Goal: Task Accomplishment & Management: Manage account settings

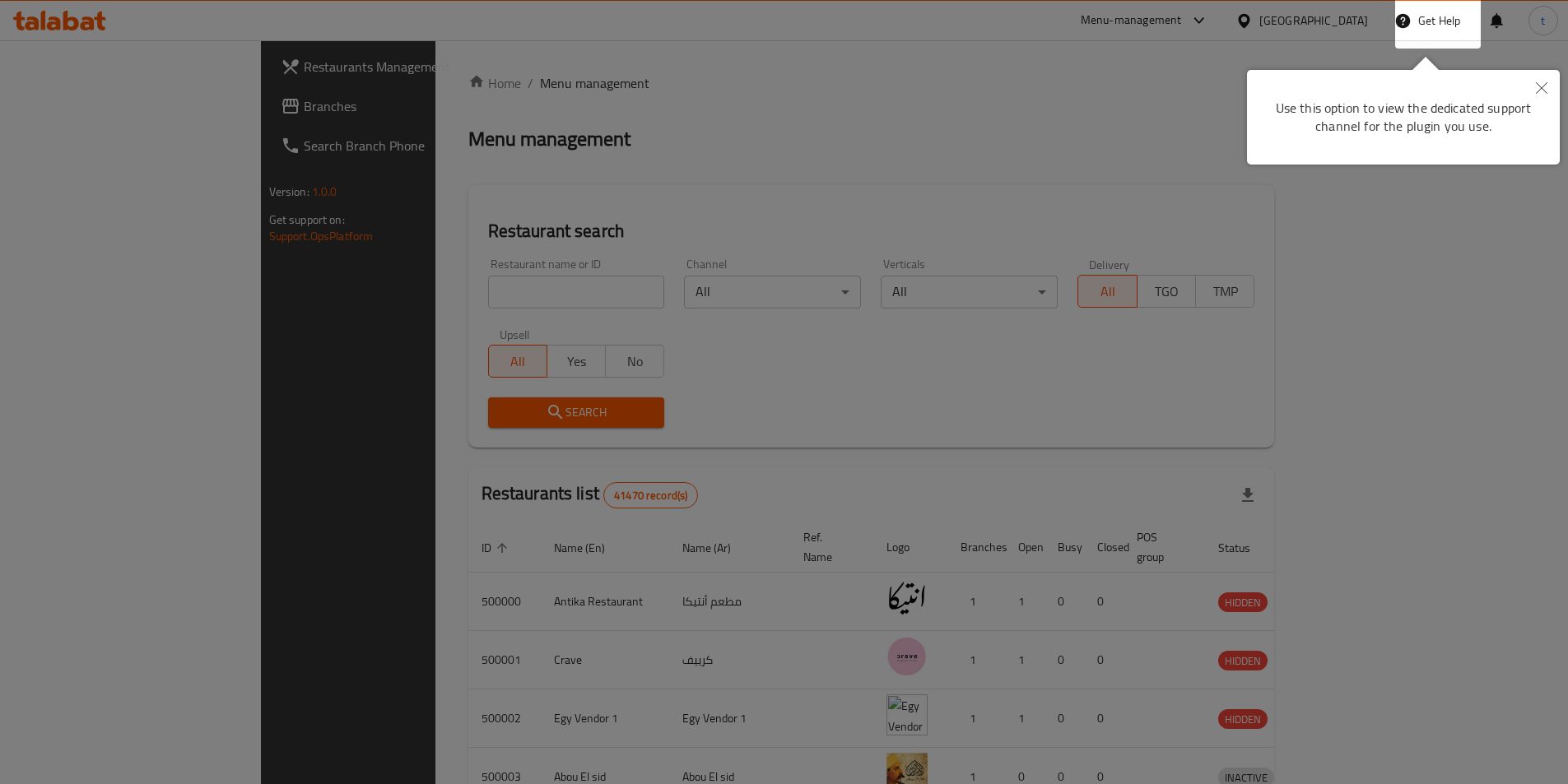
click at [1553, 85] on button "Close" at bounding box center [1541, 89] width 37 height 38
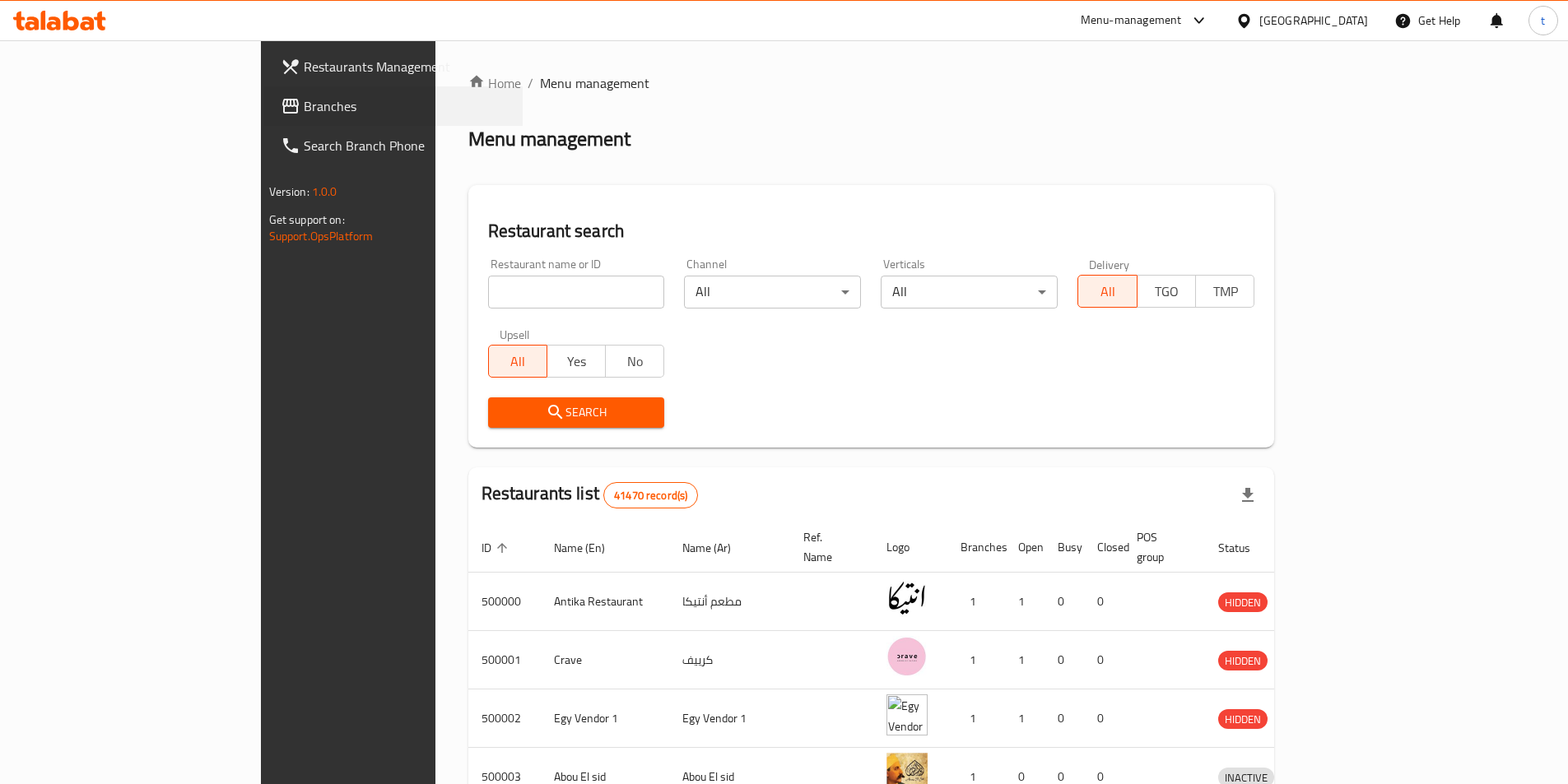
click at [265, 87] on div "Branches" at bounding box center [393, 106] width 259 height 40
click at [1342, 29] on div "[GEOGRAPHIC_DATA]" at bounding box center [1314, 21] width 109 height 18
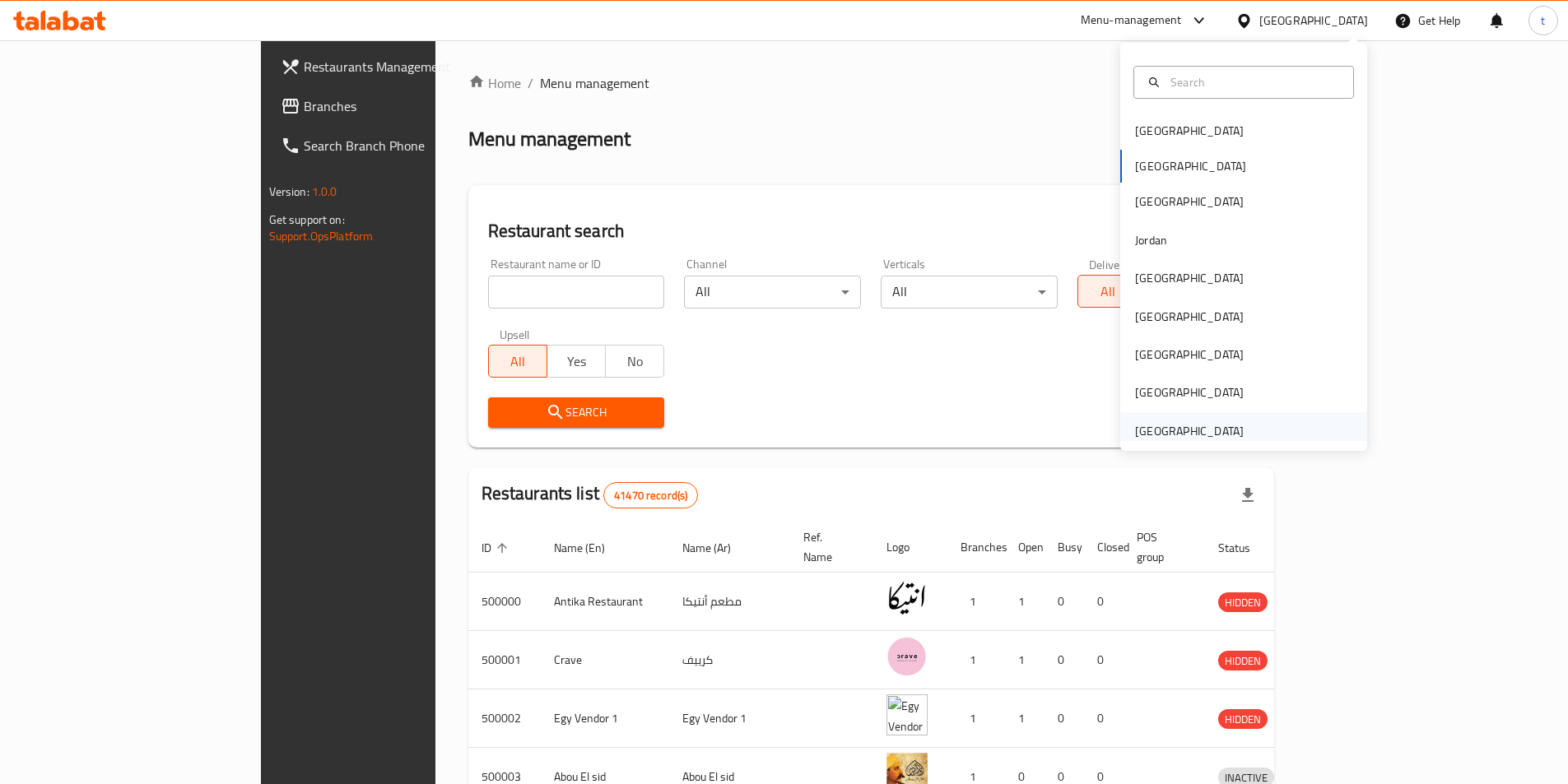
click at [1143, 434] on div "[GEOGRAPHIC_DATA]" at bounding box center [1189, 431] width 109 height 18
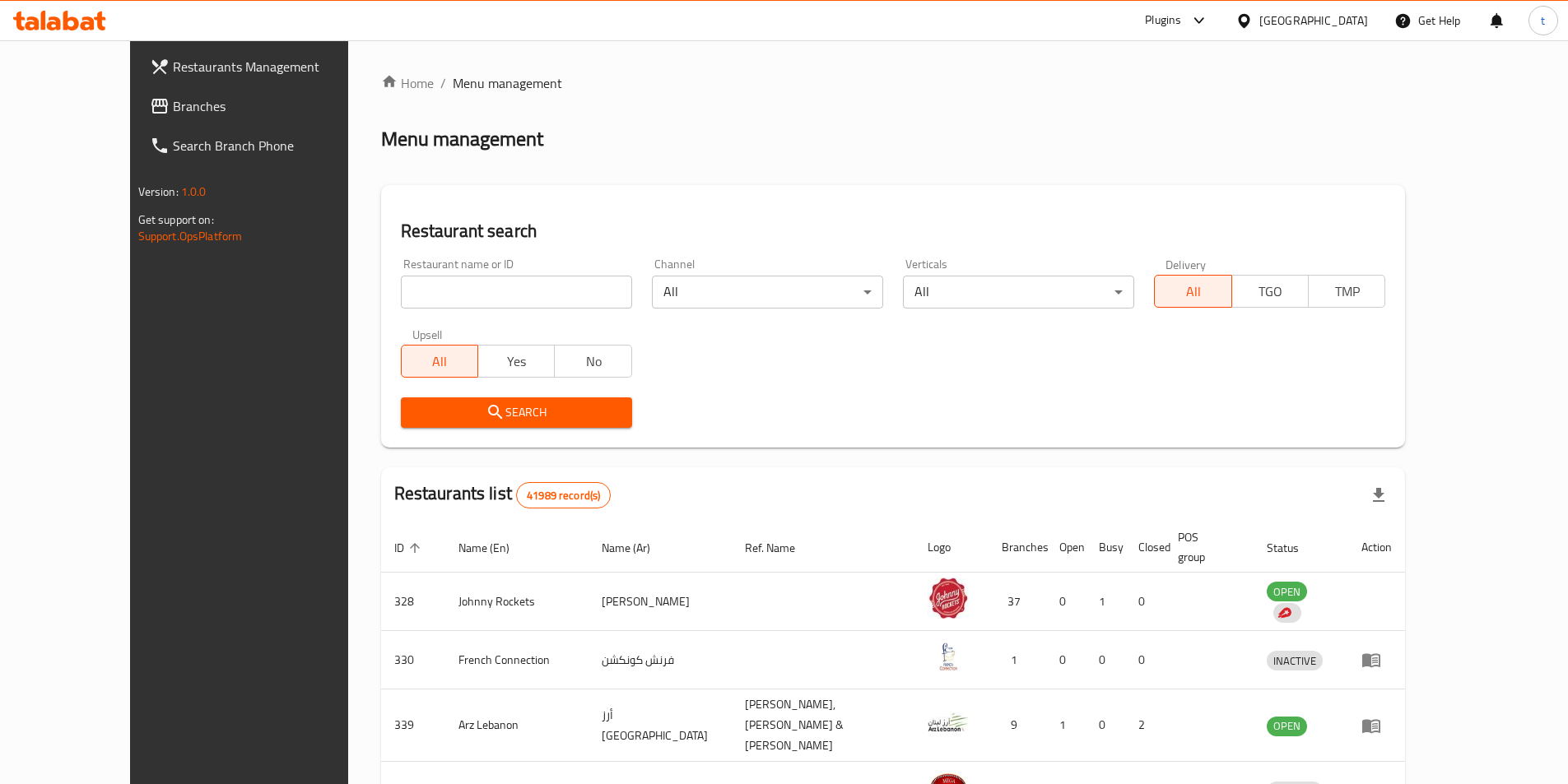
click at [172, 111] on span "Branches" at bounding box center [276, 106] width 206 height 20
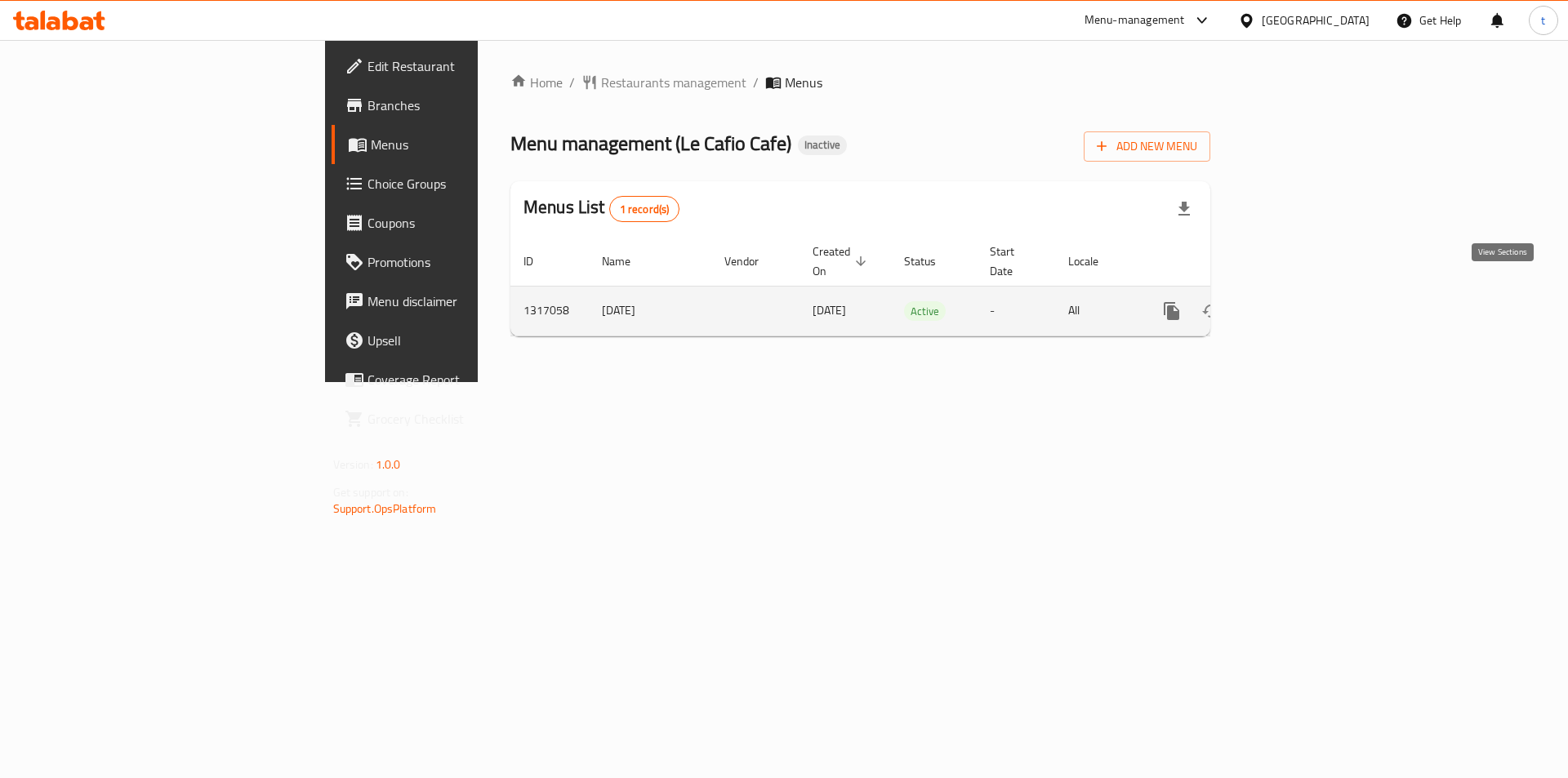
click at [1309, 304] on link "enhanced table" at bounding box center [1290, 311] width 39 height 39
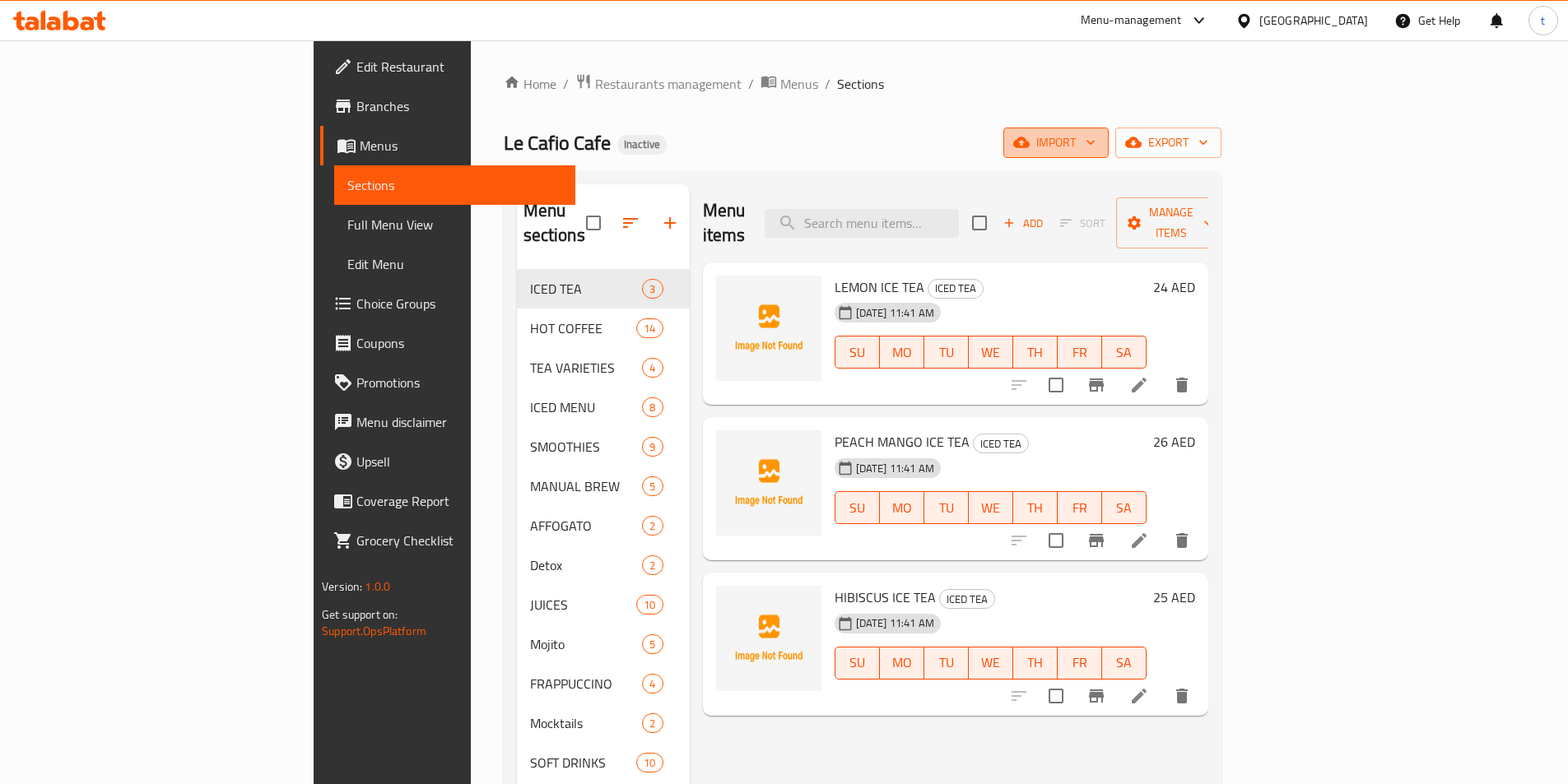
click at [1095, 141] on span "import" at bounding box center [1057, 143] width 79 height 21
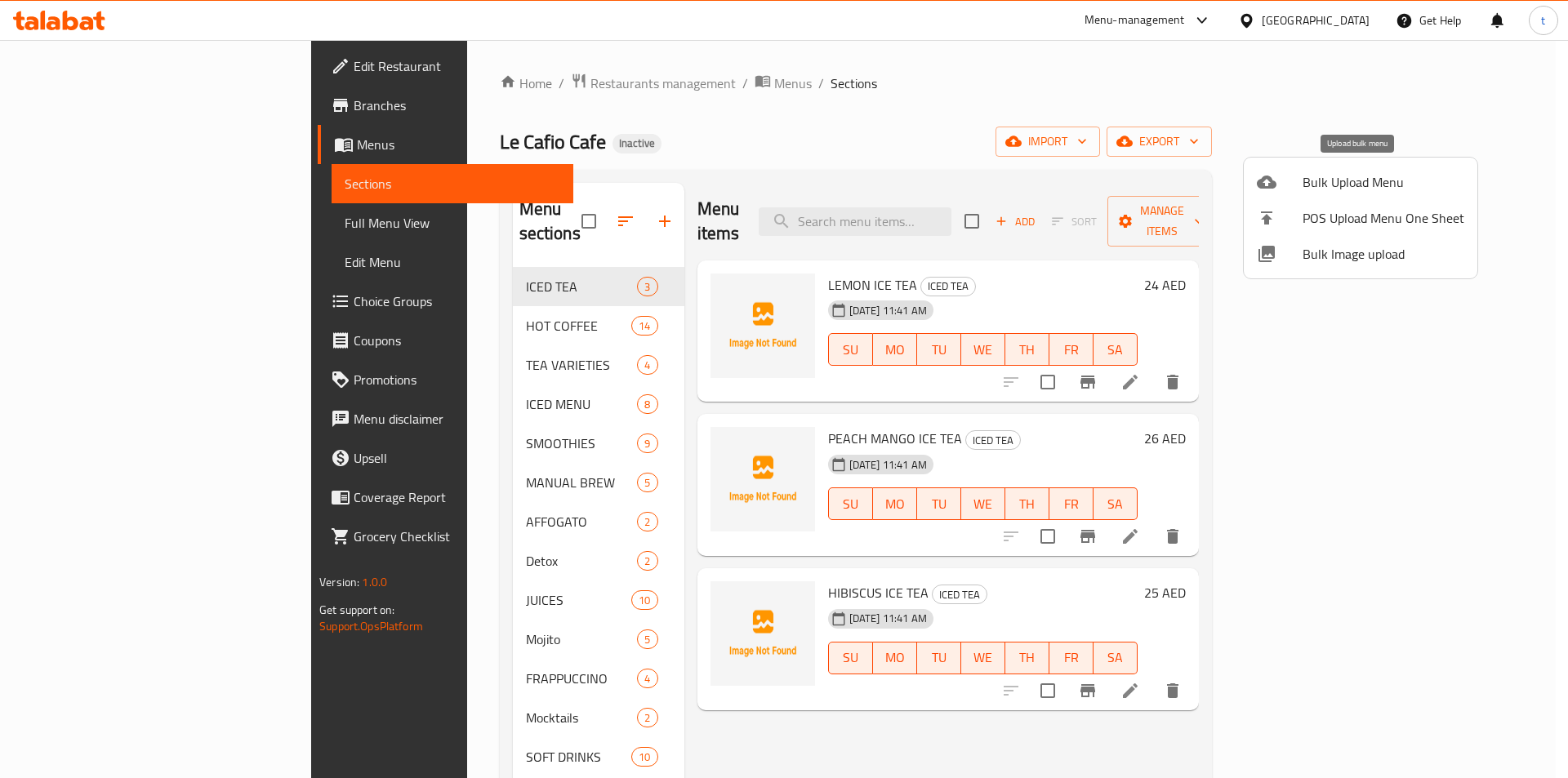
click at [1317, 181] on span "Bulk Upload Menu" at bounding box center [1384, 182] width 161 height 20
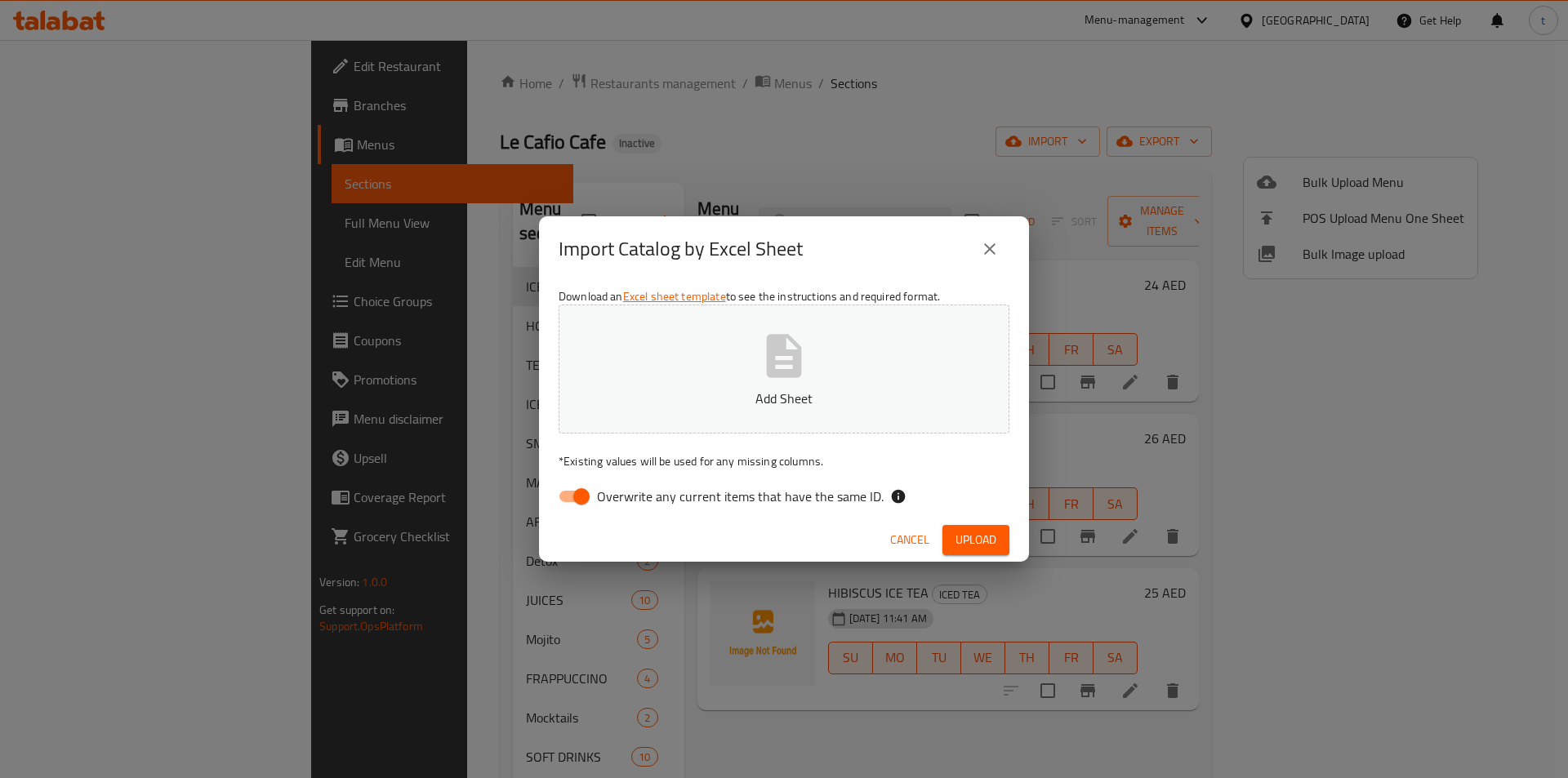
click at [555, 510] on input "Overwrite any current items that have the same ID." at bounding box center [581, 497] width 93 height 31
checkbox input "false"
click at [873, 380] on button "Add Sheet" at bounding box center [784, 369] width 451 height 129
click at [956, 536] on span "Upload" at bounding box center [977, 540] width 41 height 21
click at [1000, 257] on button "close" at bounding box center [991, 249] width 39 height 39
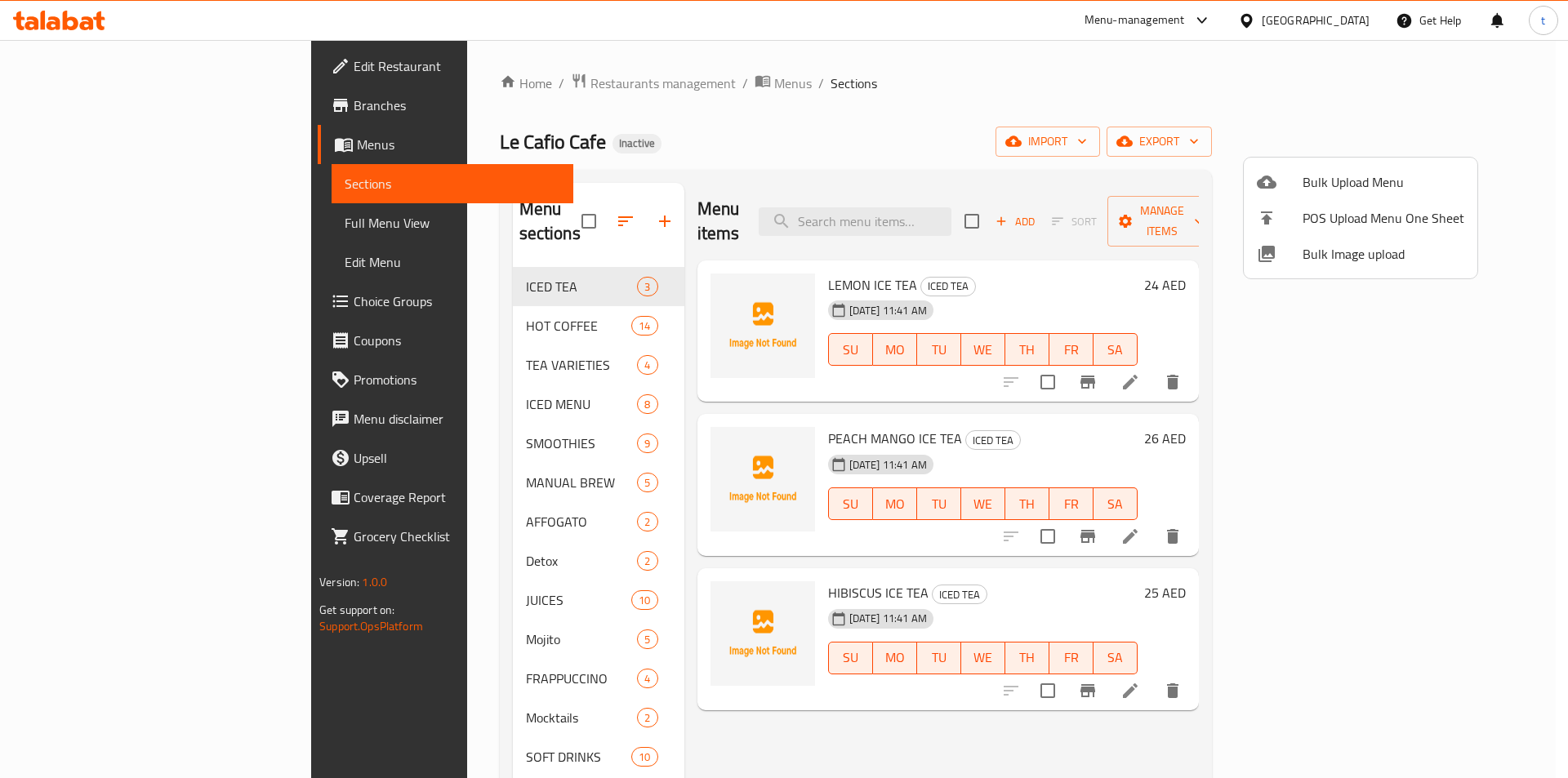
click at [1111, 78] on div at bounding box center [784, 389] width 1568 height 778
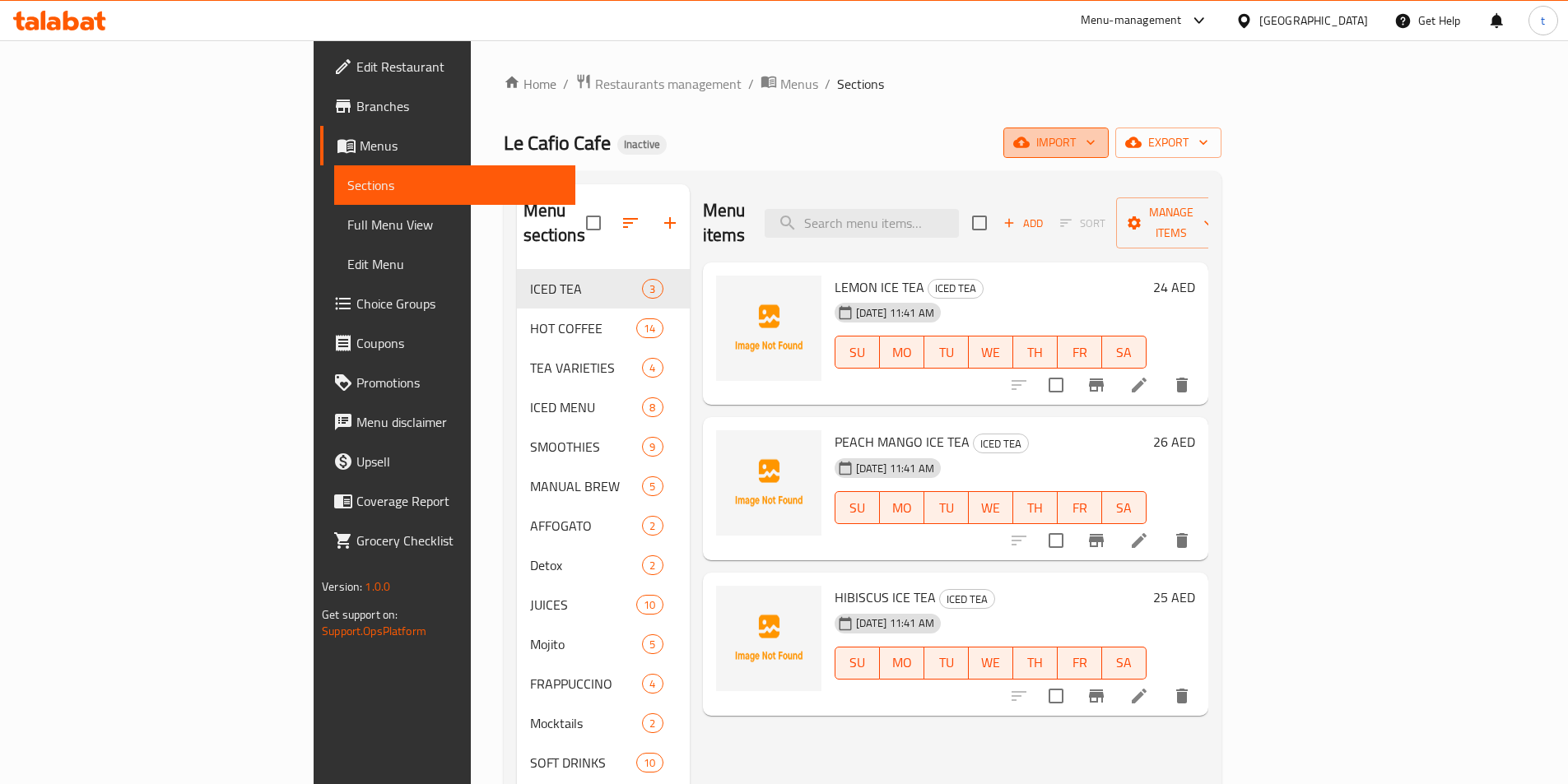
click at [1030, 143] on icon "button" at bounding box center [1021, 143] width 17 height 11
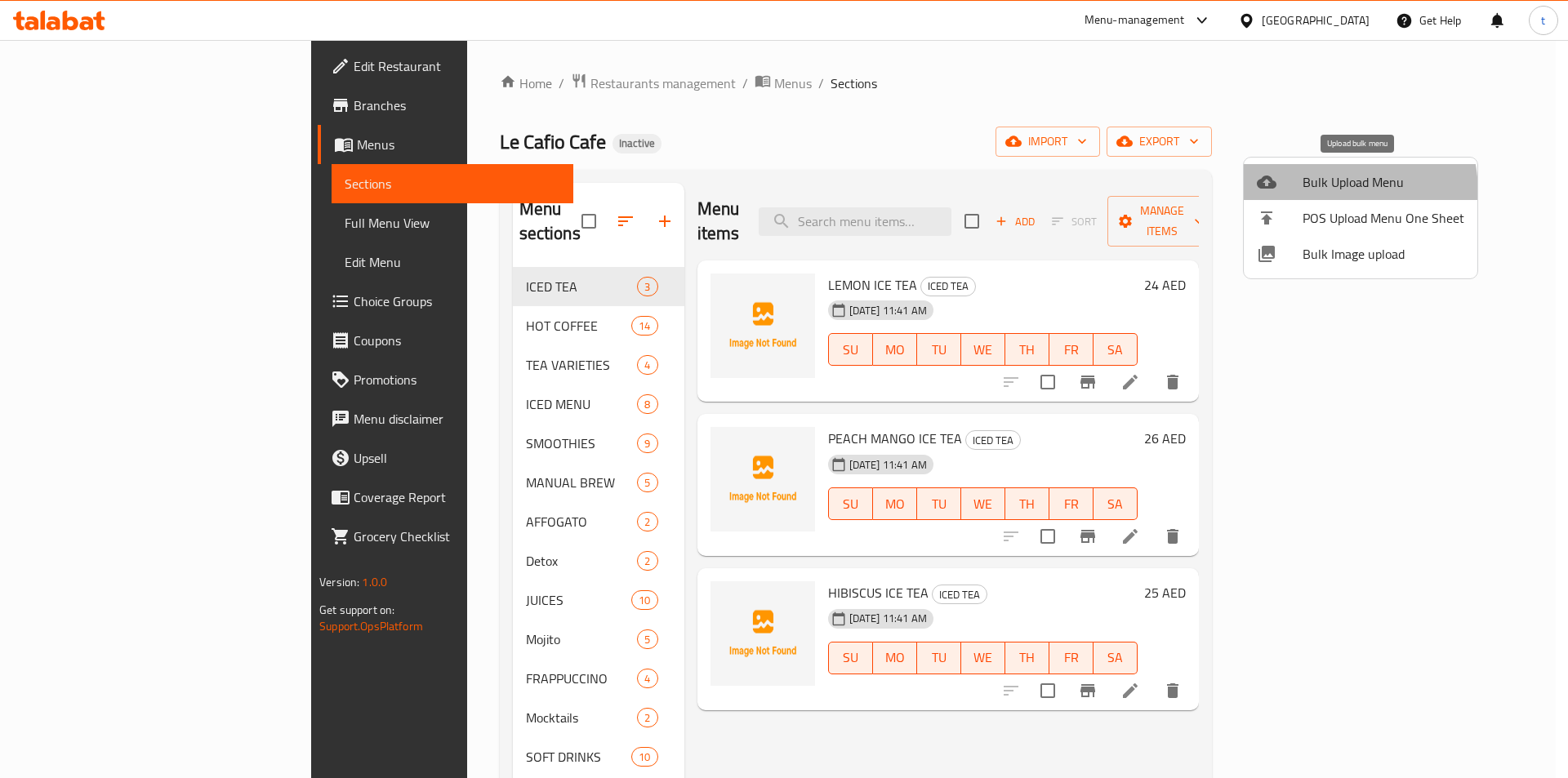
click at [1307, 192] on span "Bulk Upload Menu" at bounding box center [1384, 182] width 161 height 20
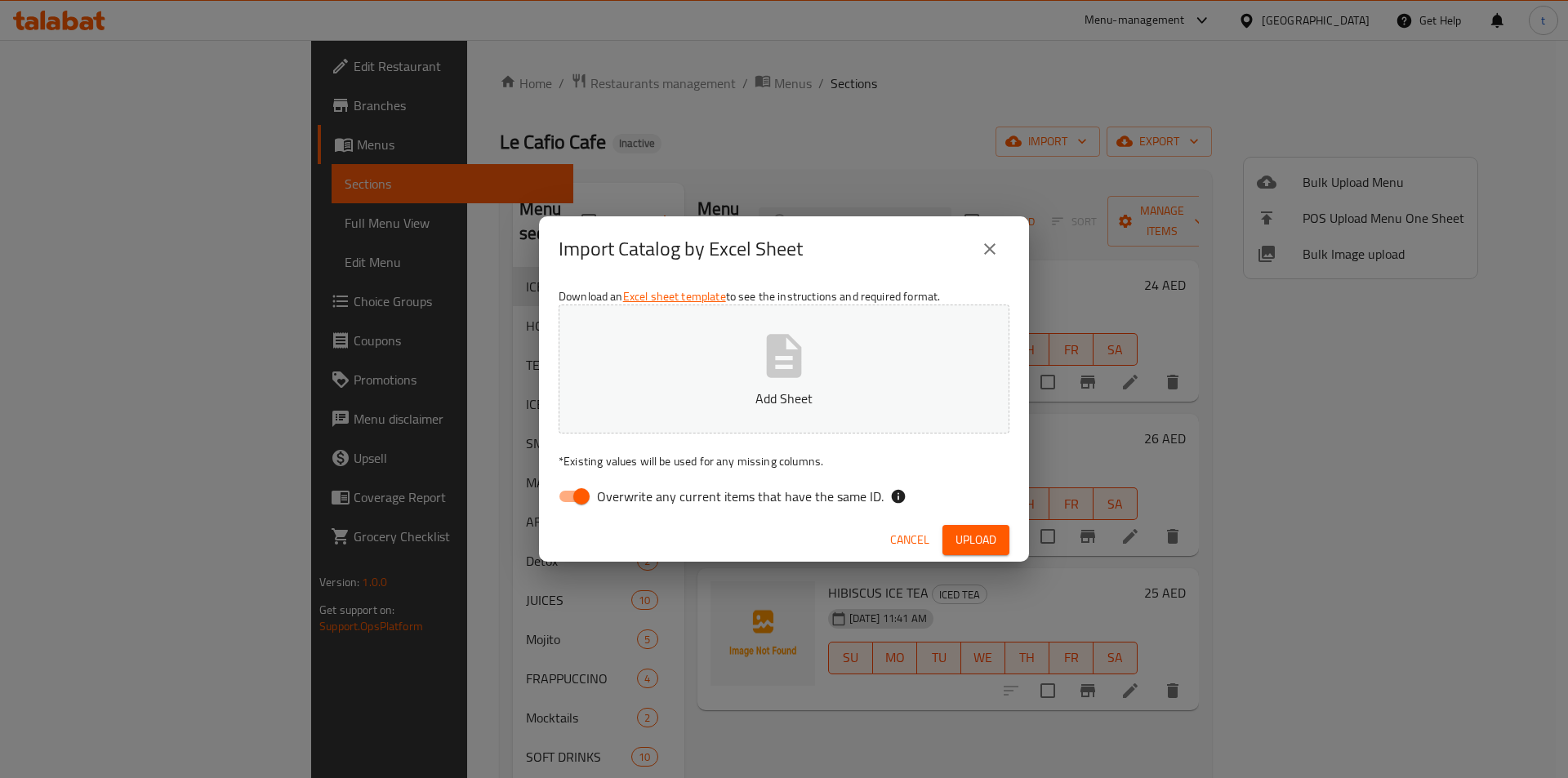
click at [663, 513] on div "Download an Excel sheet template to see the instructions and required format. A…" at bounding box center [784, 400] width 490 height 237
click at [661, 507] on span "Overwrite any current items that have the same ID." at bounding box center [740, 497] width 286 height 20
click at [629, 508] on input "Overwrite any current items that have the same ID." at bounding box center [581, 497] width 93 height 31
checkbox input "false"
click at [971, 534] on span "Upload" at bounding box center [977, 540] width 41 height 21
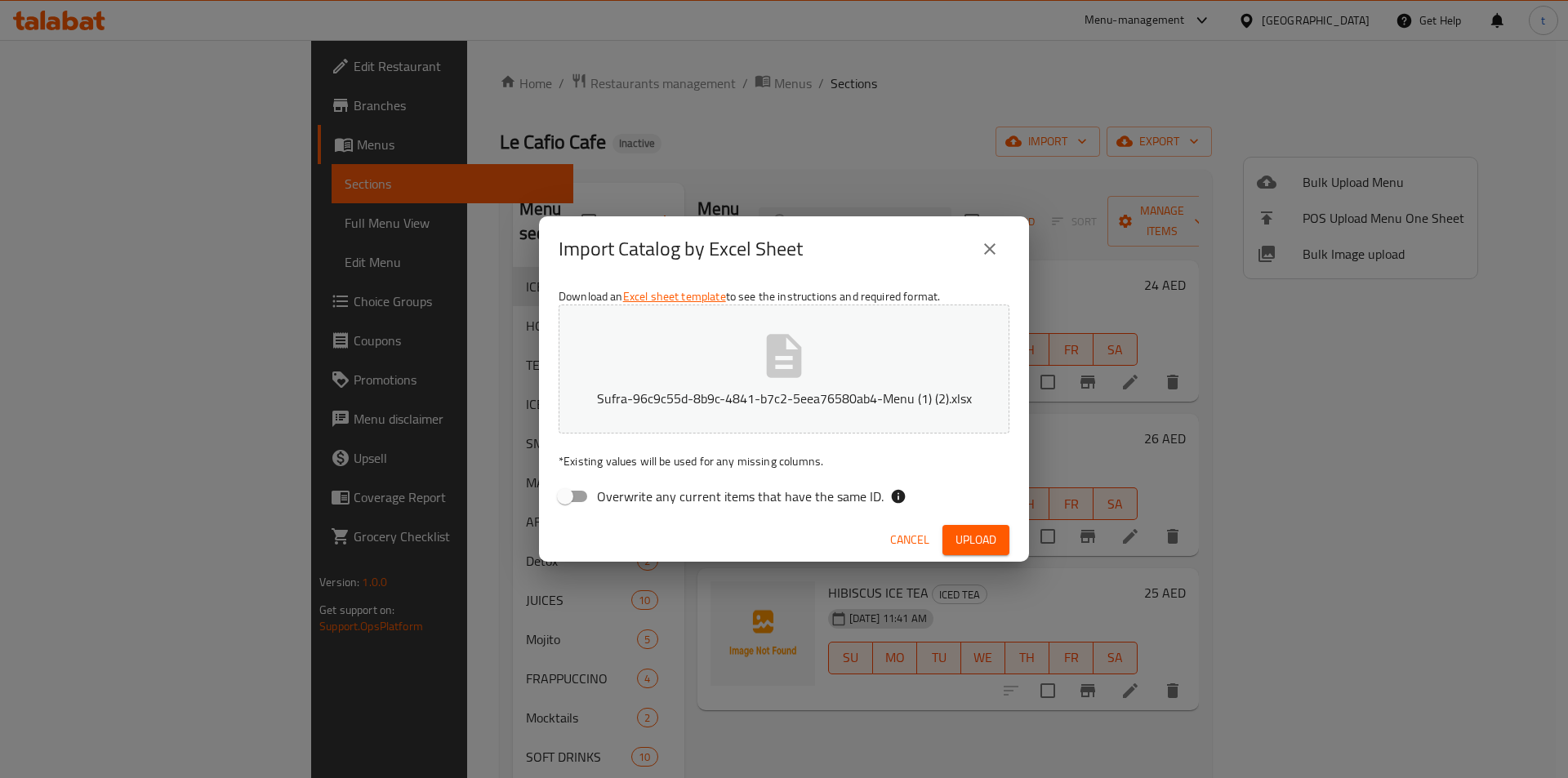
click at [986, 247] on icon "close" at bounding box center [991, 249] width 20 height 20
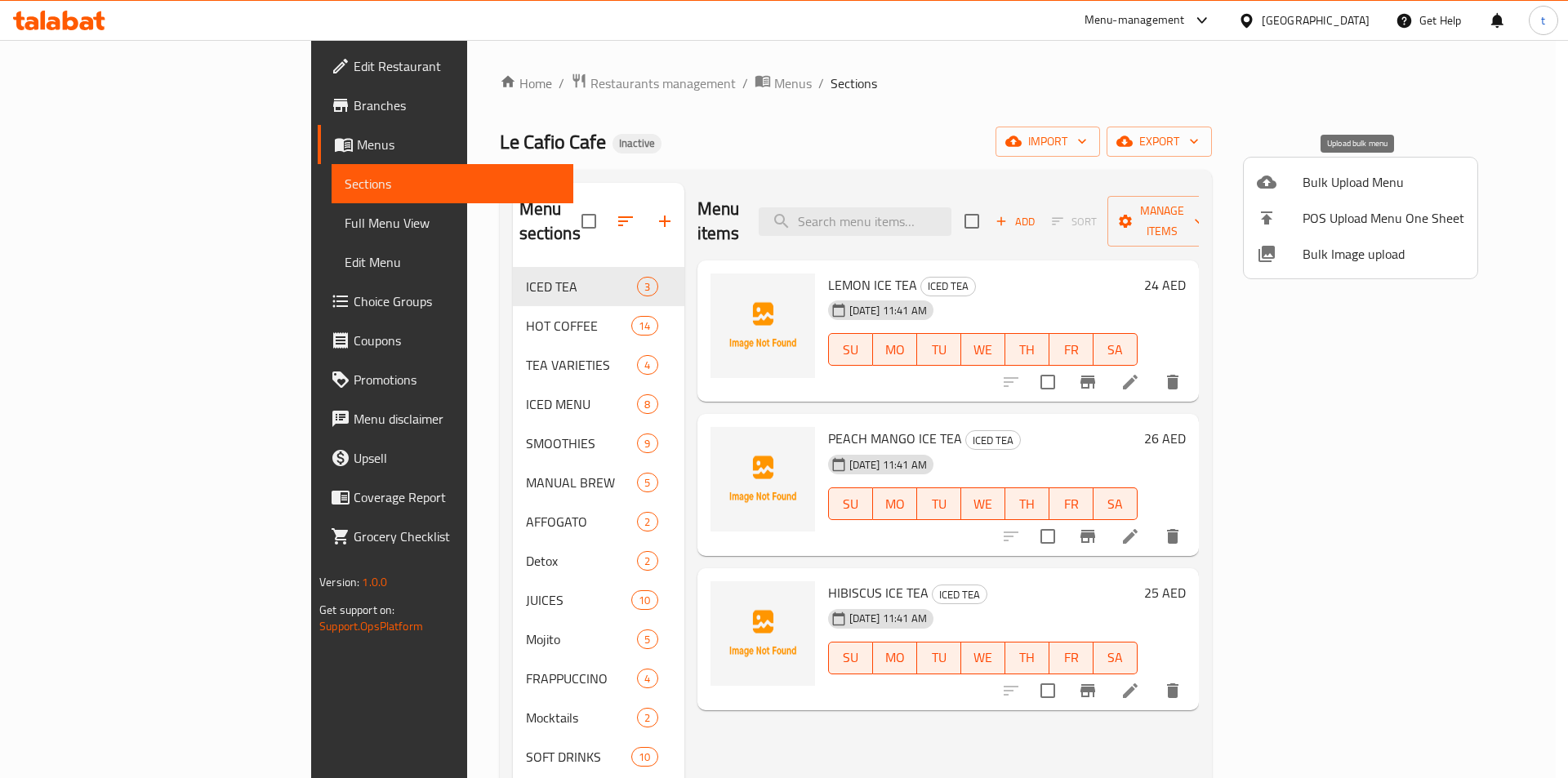
click at [1413, 193] on li "Bulk Upload Menu" at bounding box center [1361, 182] width 234 height 36
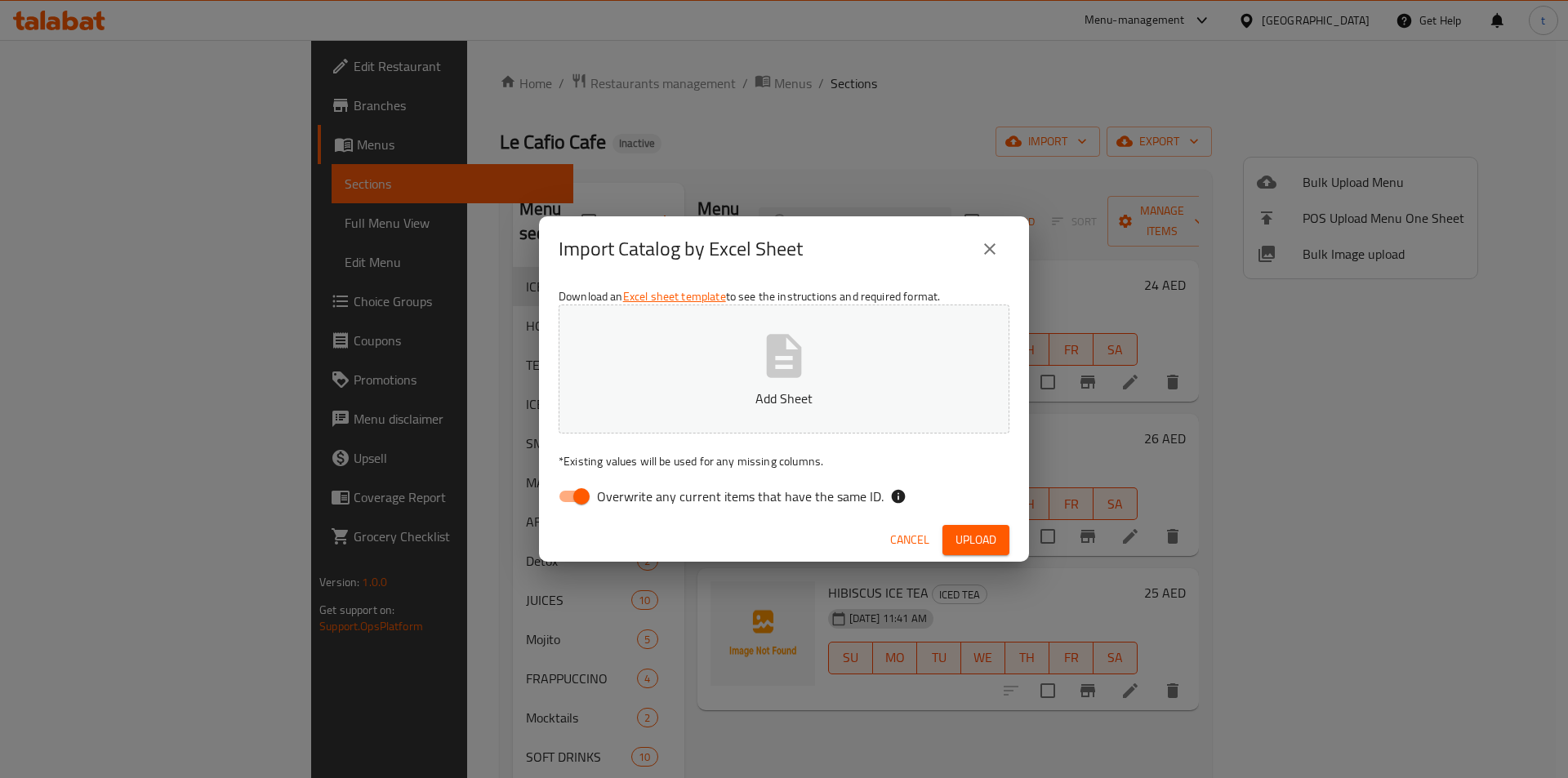
click at [691, 509] on label "Overwrite any current items that have the same ID." at bounding box center [717, 497] width 334 height 31
click at [629, 509] on input "Overwrite any current items that have the same ID." at bounding box center [581, 497] width 93 height 31
checkbox input "false"
click at [999, 542] on button "Upload" at bounding box center [976, 540] width 67 height 30
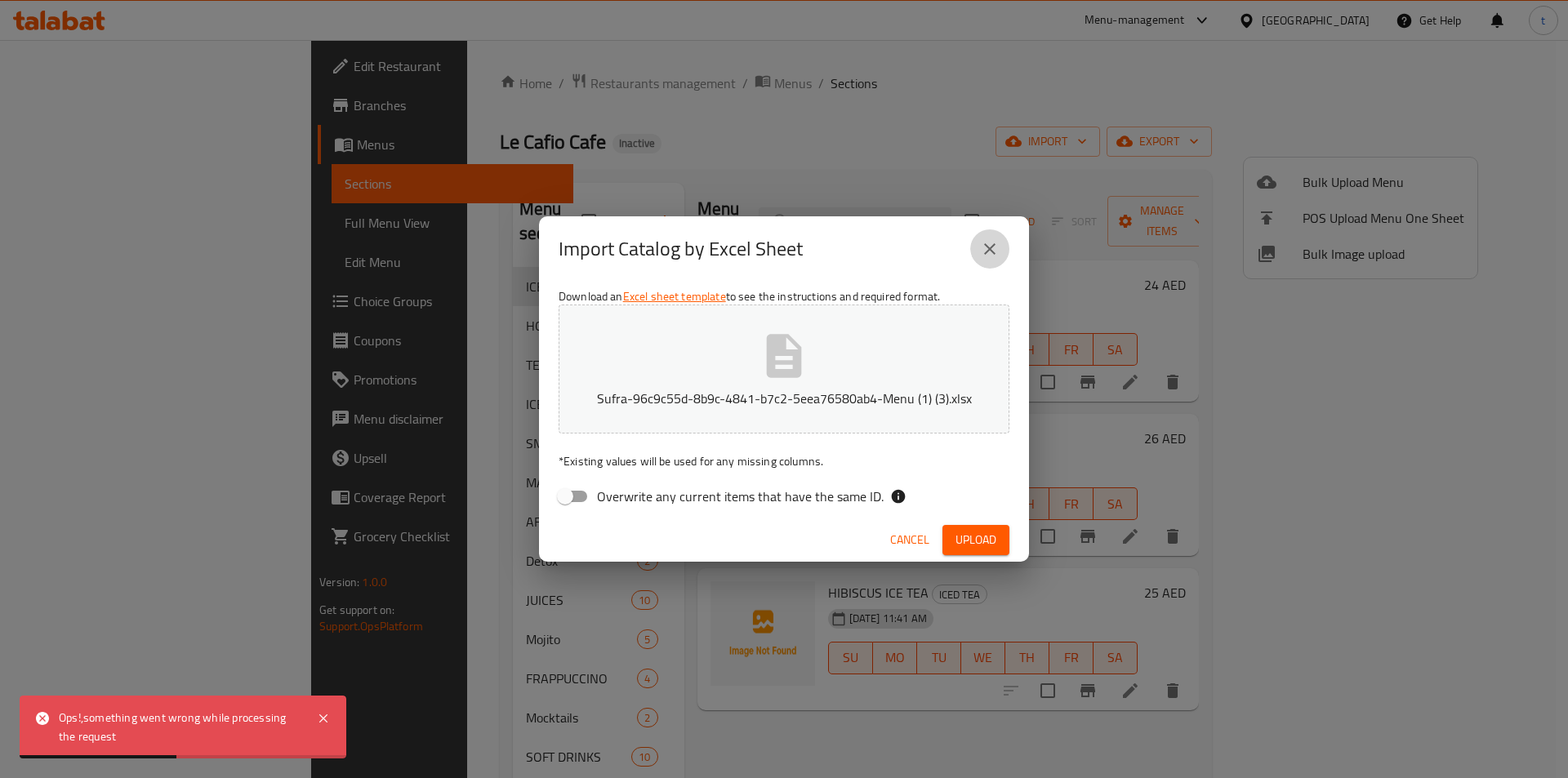
click at [980, 243] on button "close" at bounding box center [991, 249] width 39 height 39
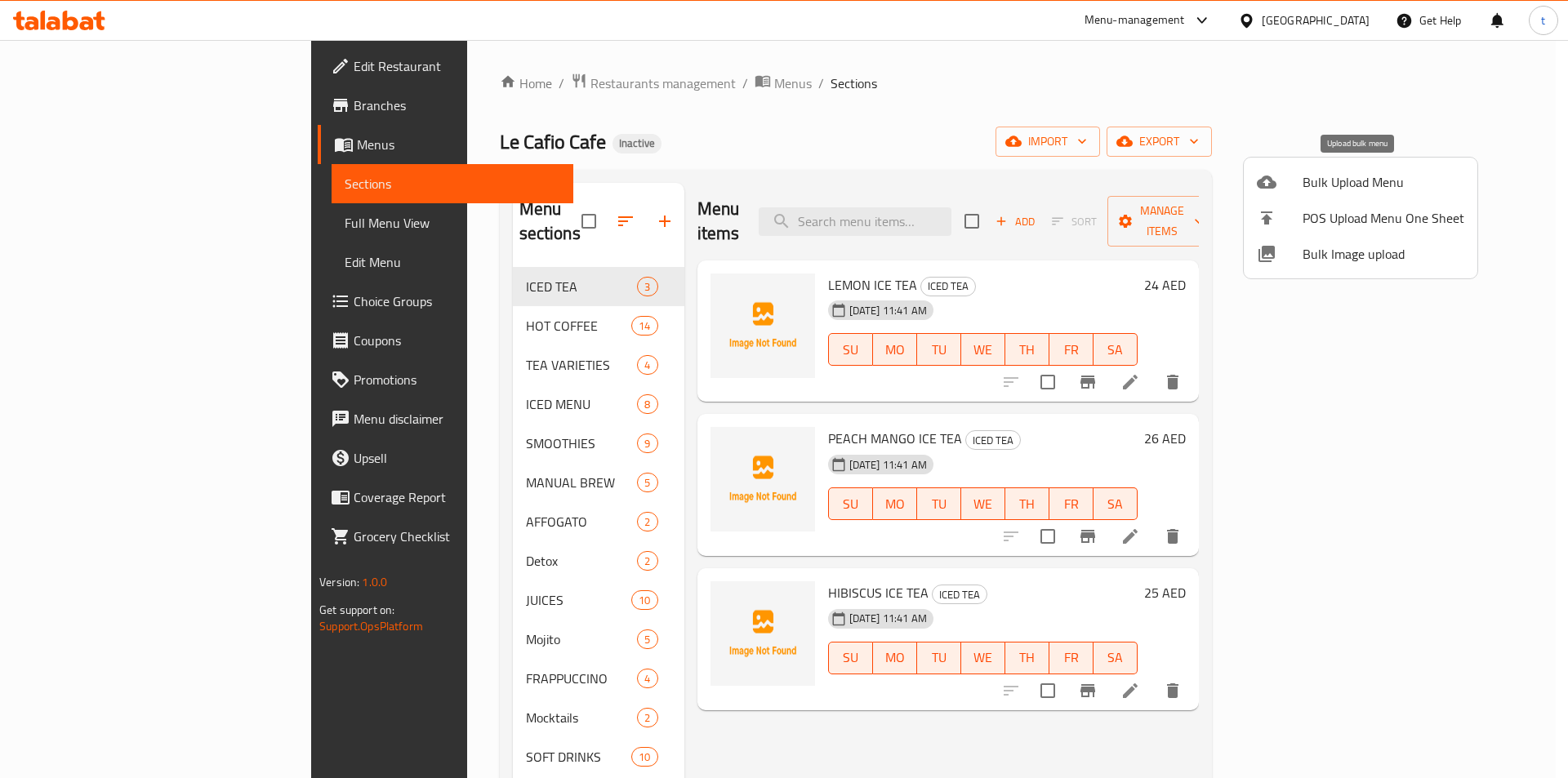
click at [1305, 176] on span "Bulk Upload Menu" at bounding box center [1384, 182] width 161 height 20
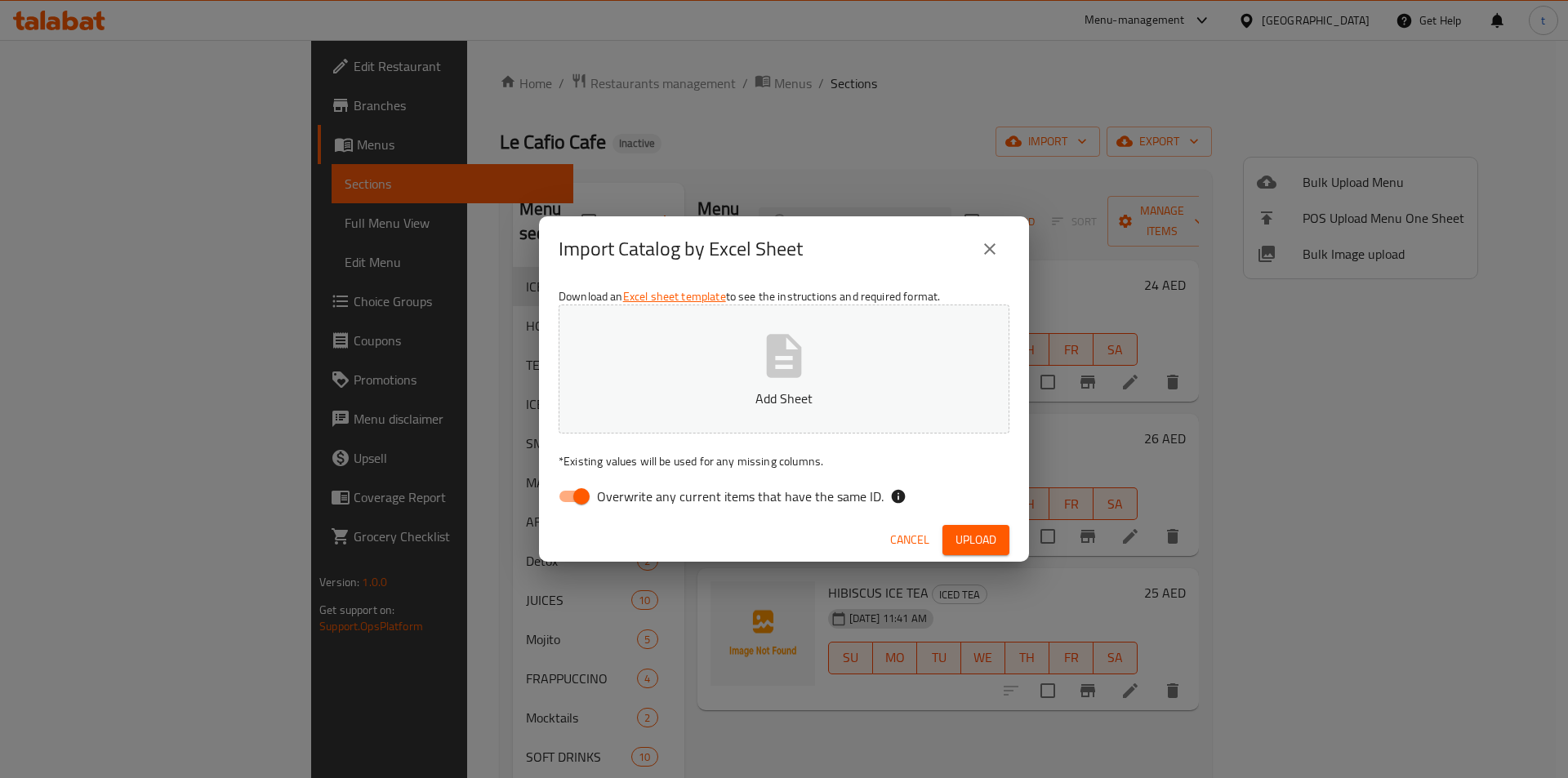
click at [586, 487] on input "Overwrite any current items that have the same ID." at bounding box center [581, 497] width 93 height 31
checkbox input "false"
click at [963, 542] on span "Upload" at bounding box center [977, 540] width 41 height 21
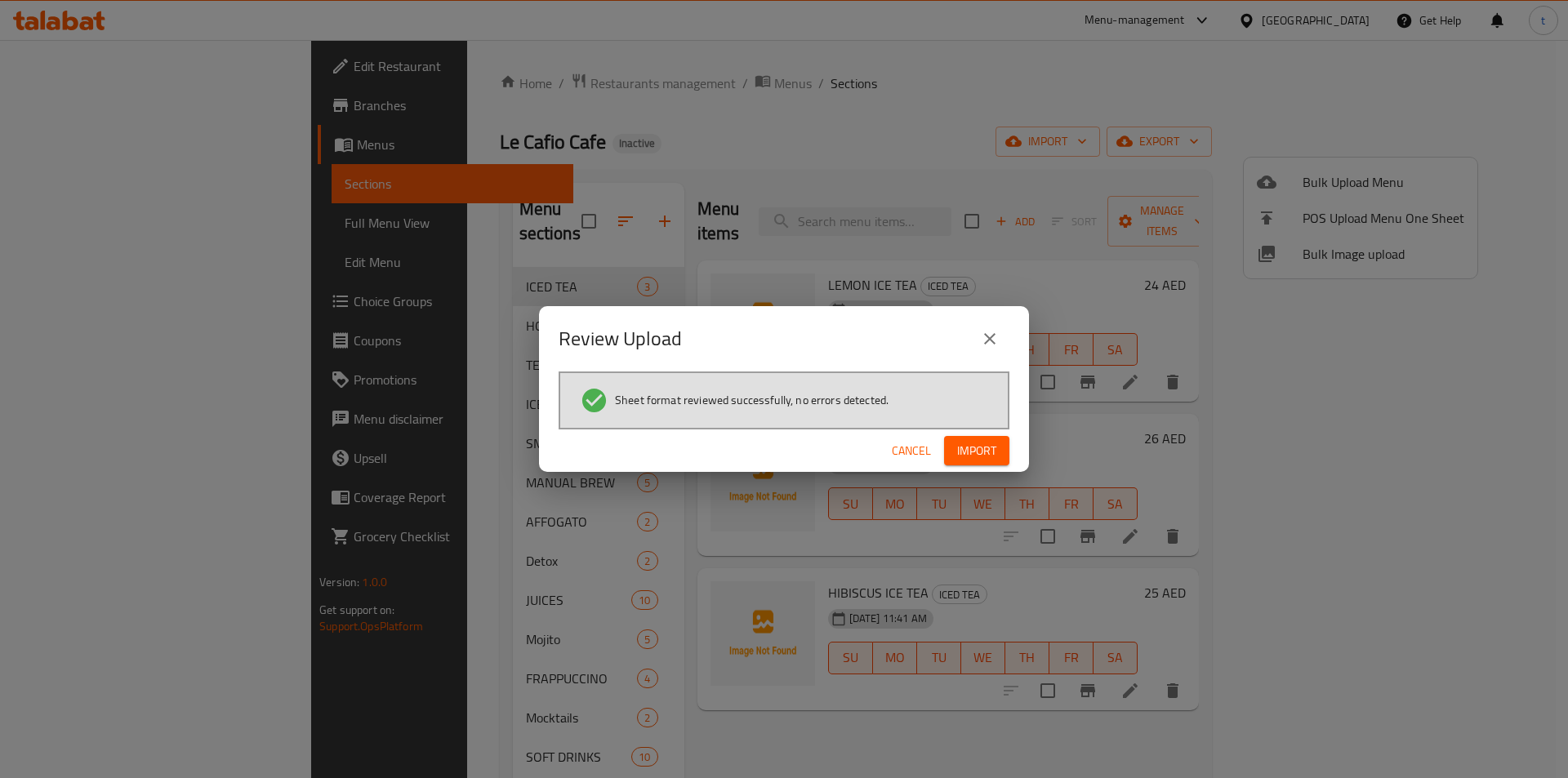
click at [996, 450] on button "Import" at bounding box center [977, 450] width 65 height 30
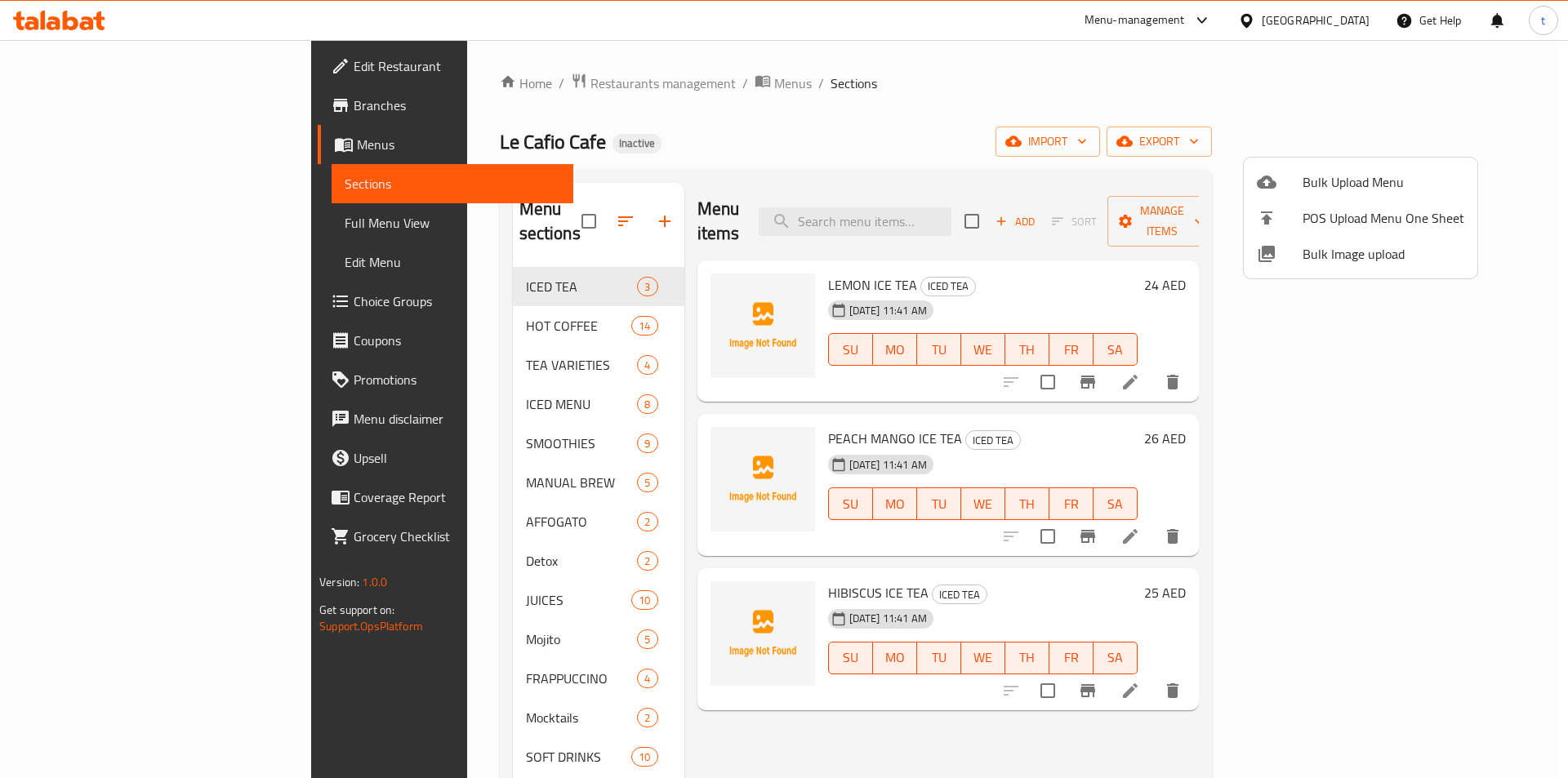
click at [147, 222] on div at bounding box center [784, 389] width 1568 height 778
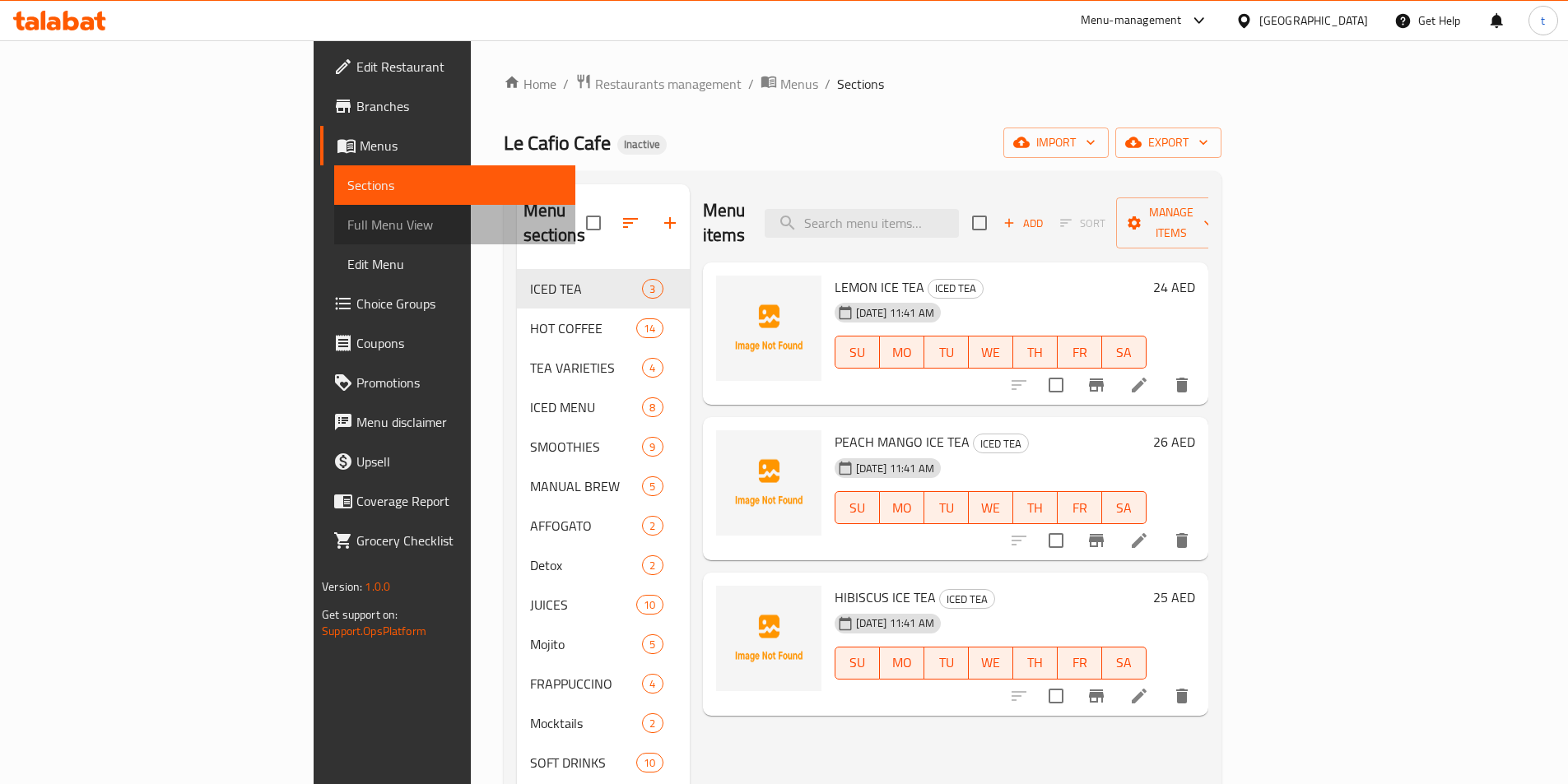
click at [347, 222] on span "Full Menu View" at bounding box center [454, 225] width 215 height 20
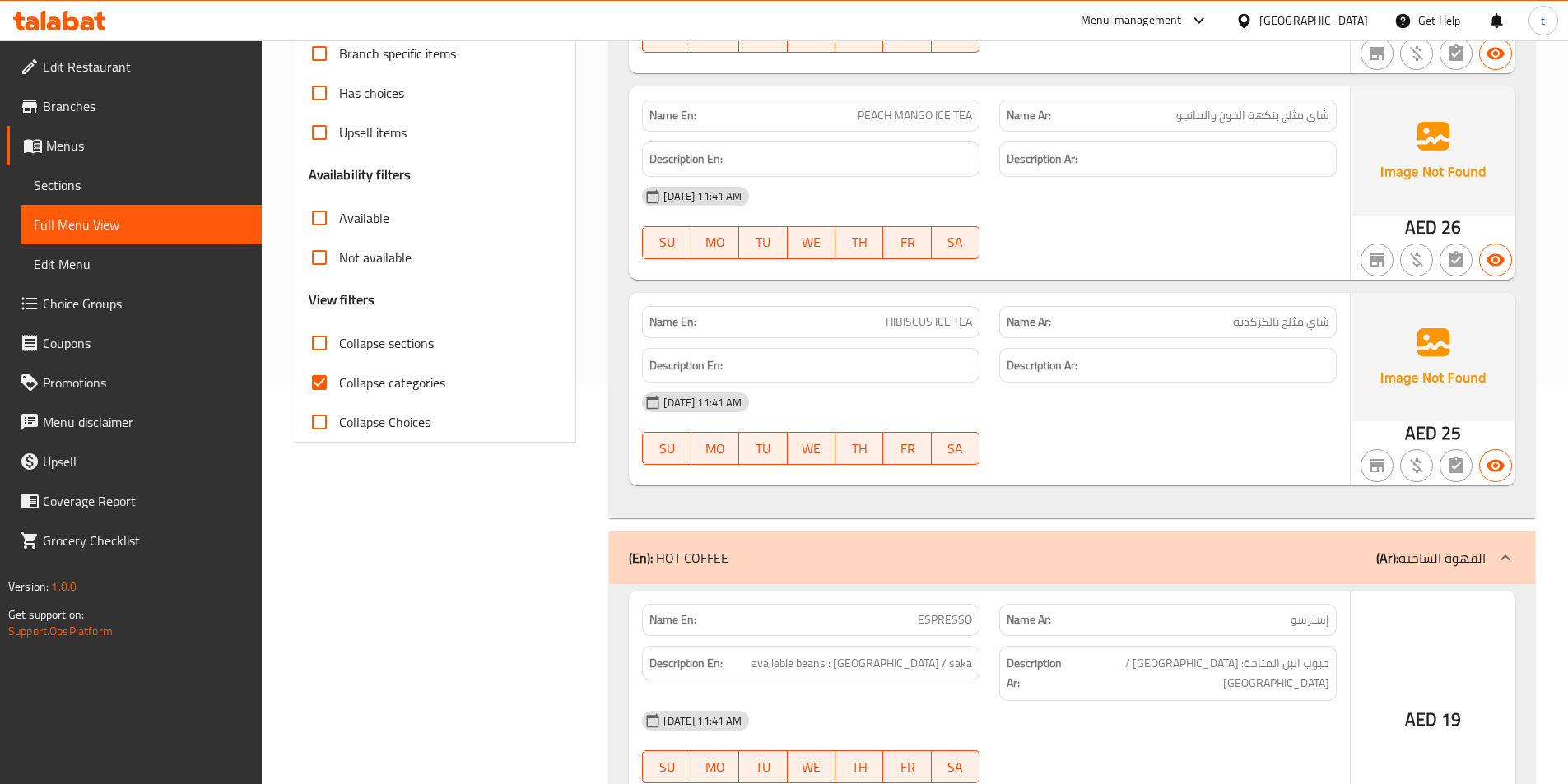
scroll to position [411, 0]
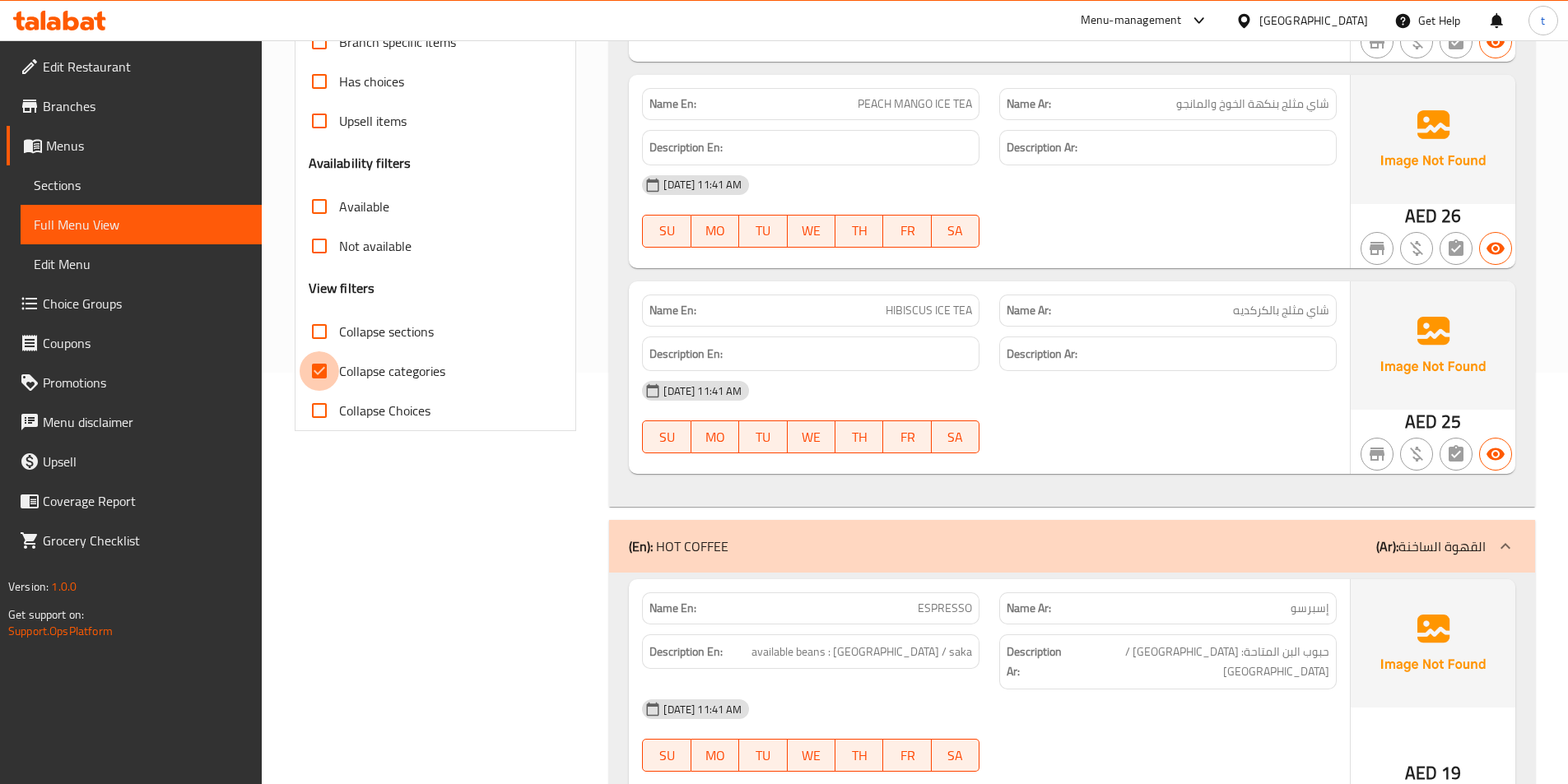
click at [331, 378] on input "Collapse categories" at bounding box center [319, 372] width 40 height 40
checkbox input "false"
click at [323, 325] on input "Collapse sections" at bounding box center [319, 332] width 40 height 40
checkbox input "true"
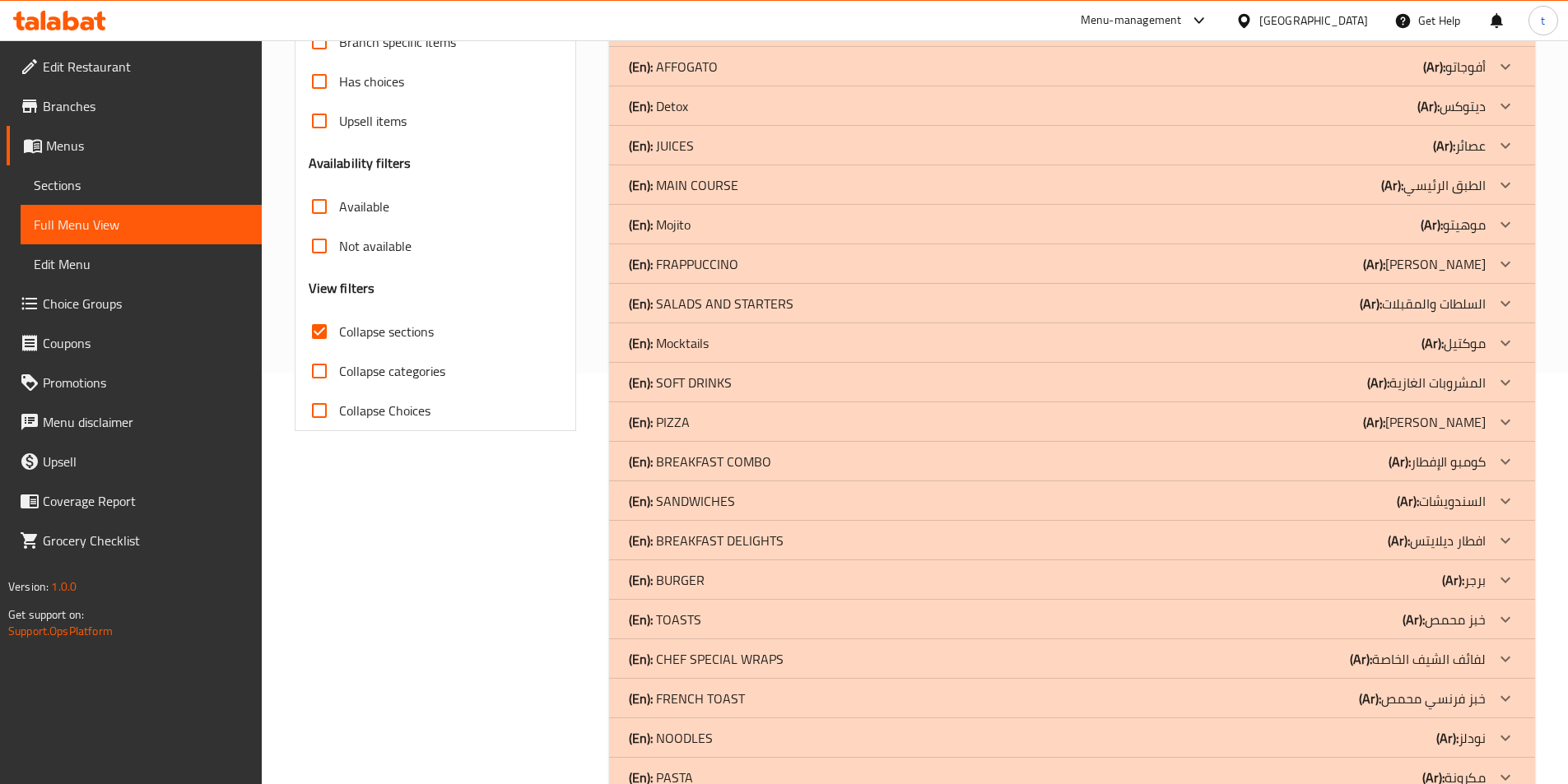
scroll to position [616, 0]
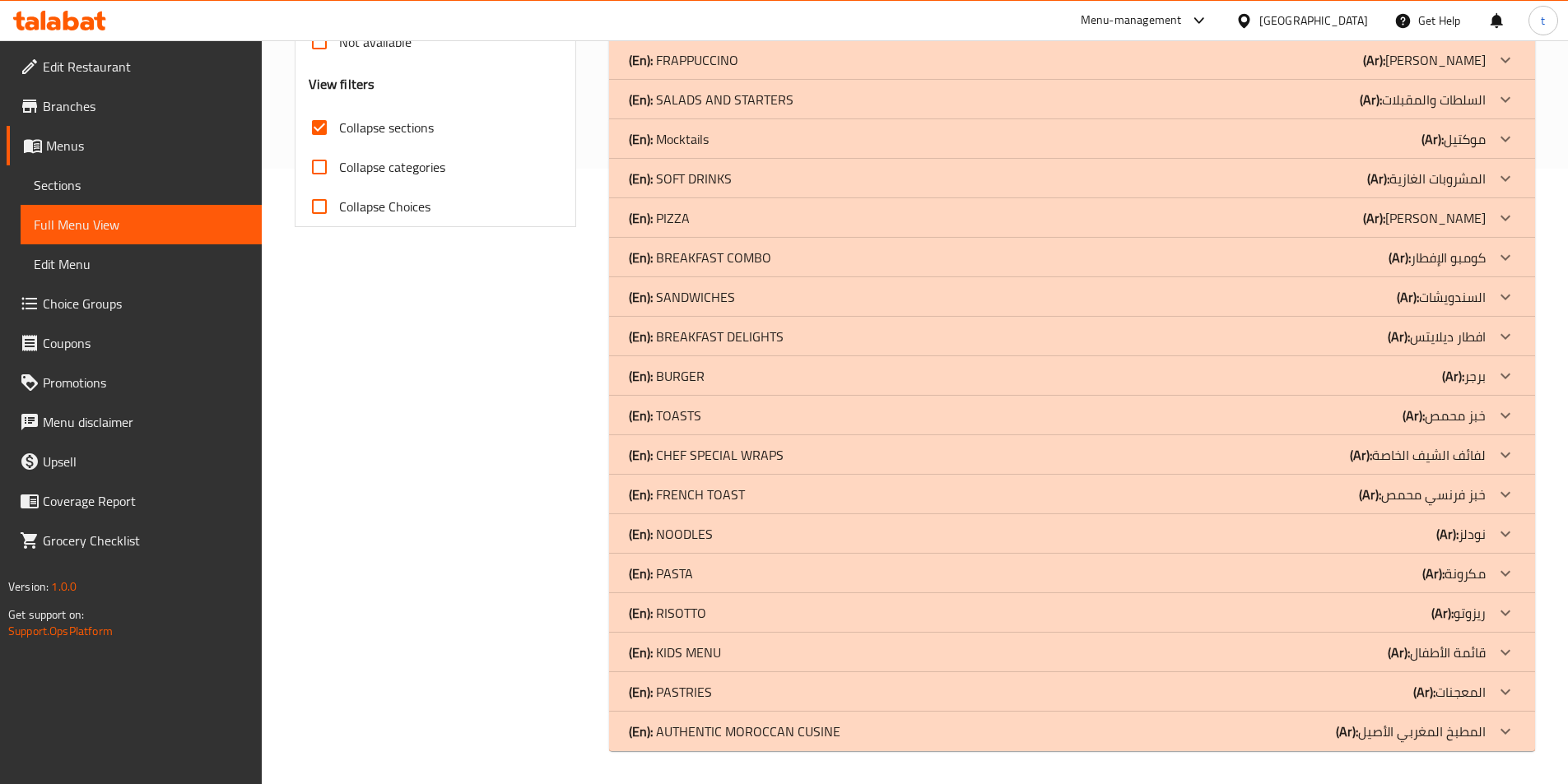
drag, startPoint x: 1524, startPoint y: 730, endPoint x: 1532, endPoint y: 692, distance: 38.8
click at [1524, 730] on div at bounding box center [1506, 731] width 40 height 40
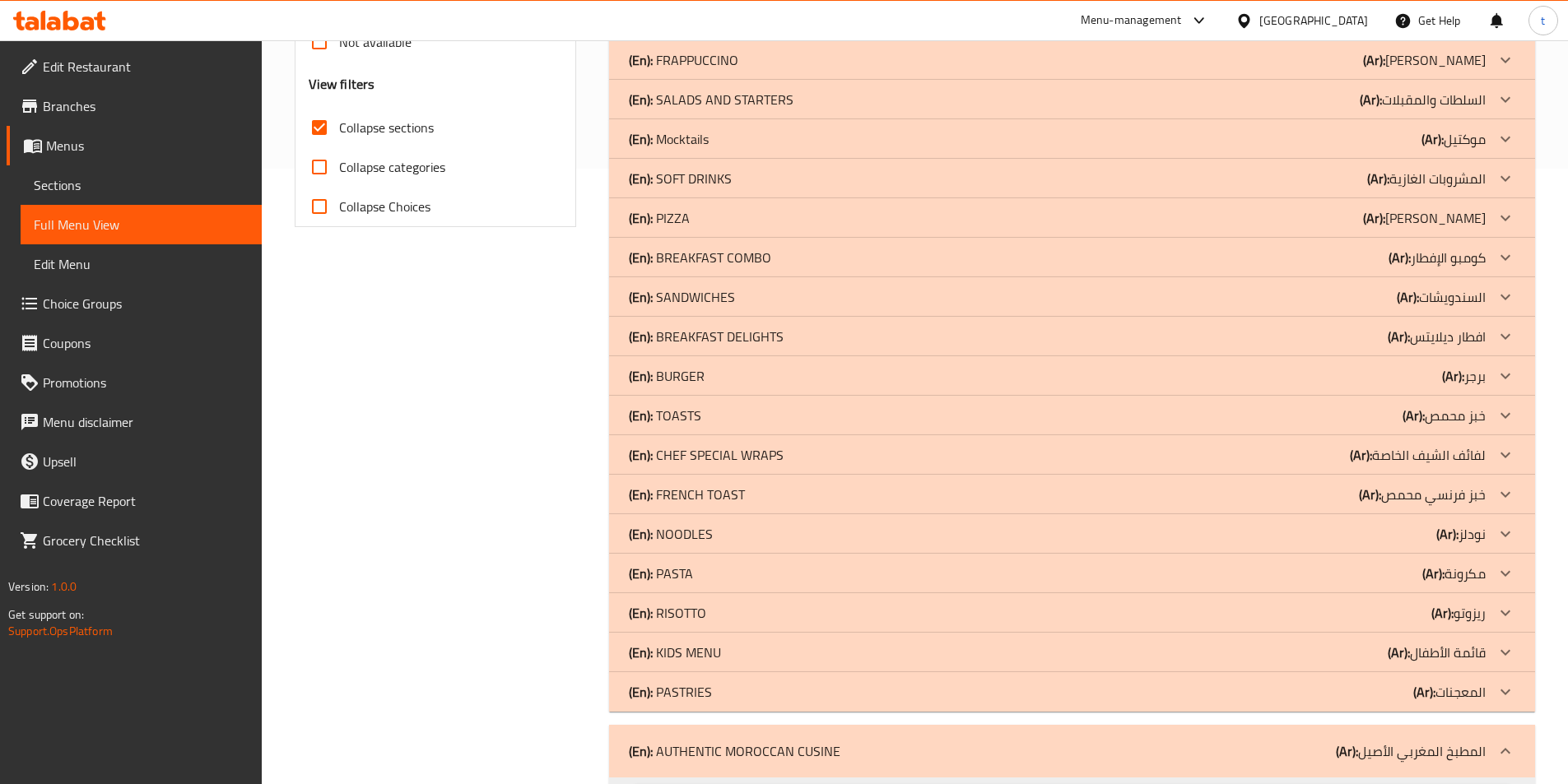
click at [1525, 687] on div "(En): PASTRIES (Ar): المعجنات" at bounding box center [1072, 692] width 926 height 40
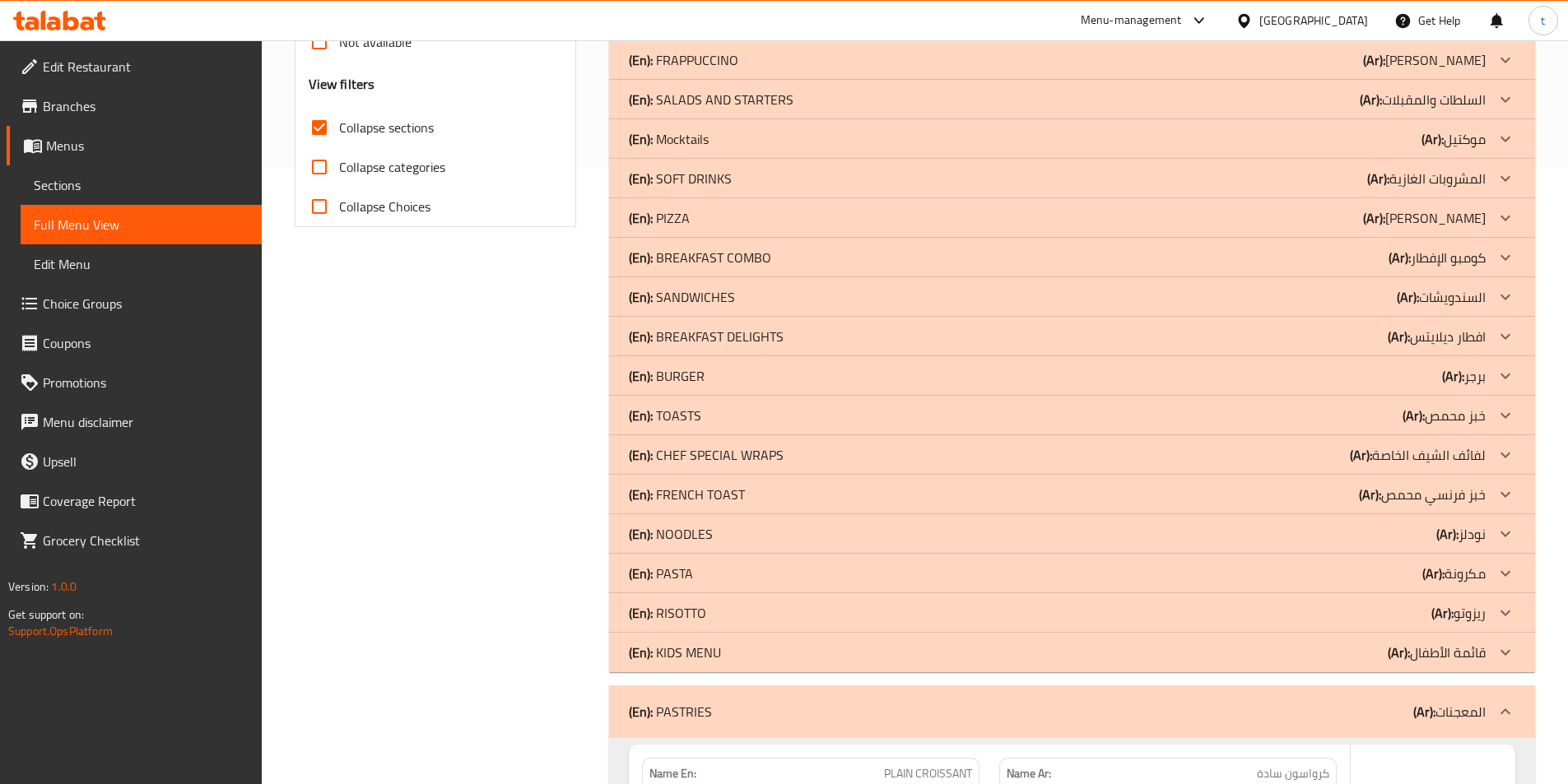
click at [1505, 643] on icon at bounding box center [1506, 653] width 20 height 20
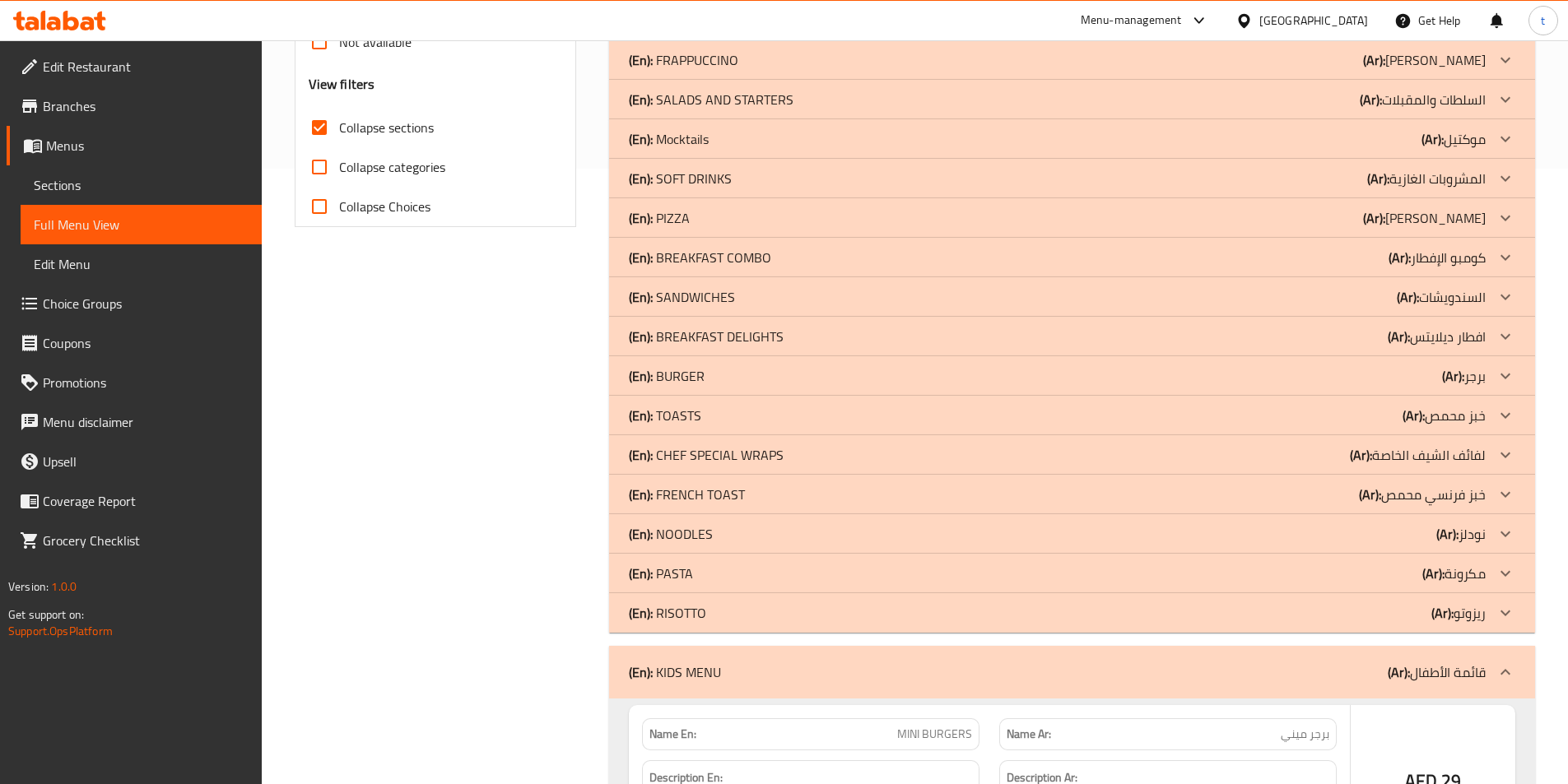
click at [1516, 612] on div at bounding box center [1506, 614] width 40 height 40
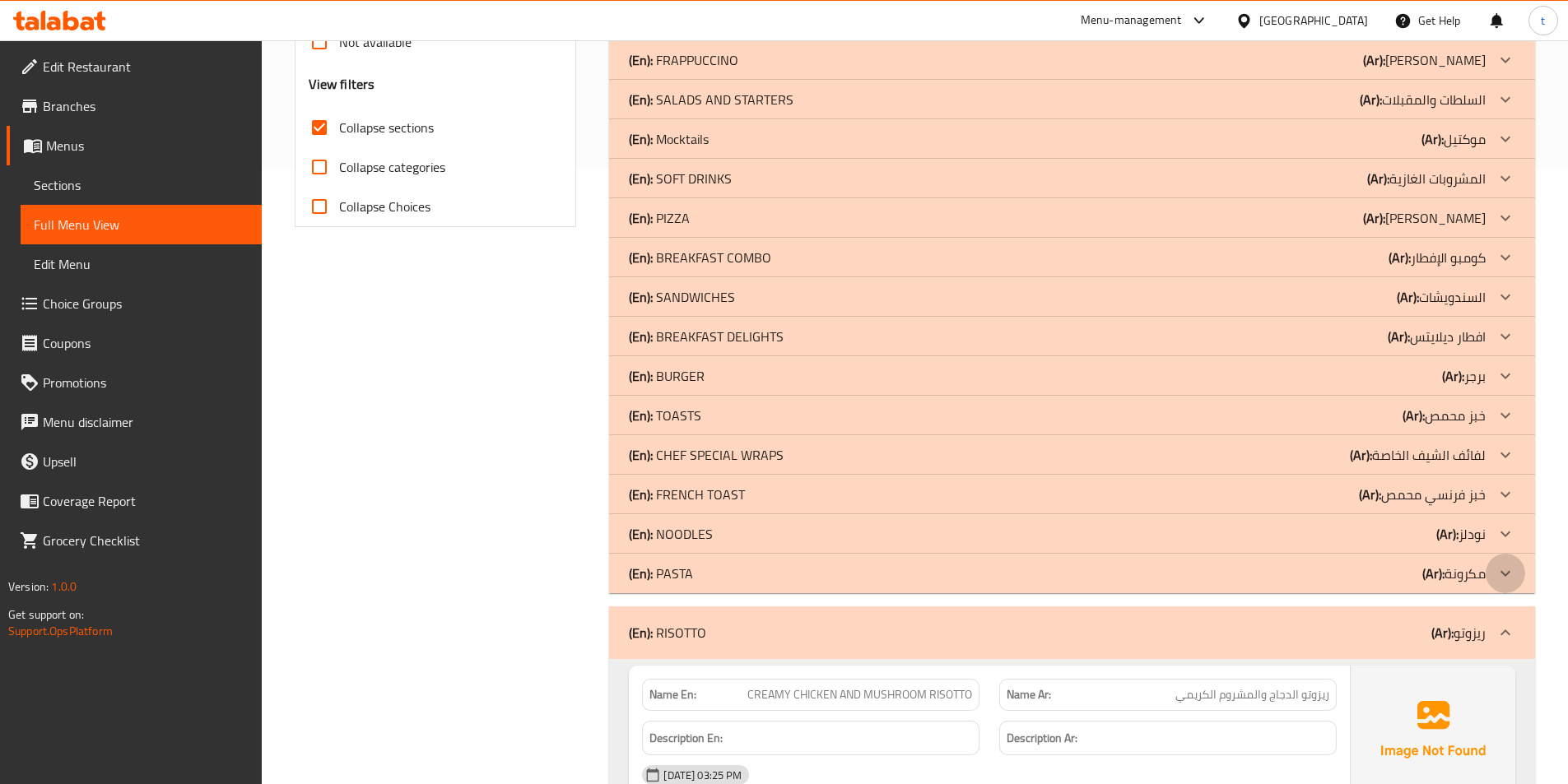
click at [1504, 571] on icon at bounding box center [1506, 574] width 20 height 20
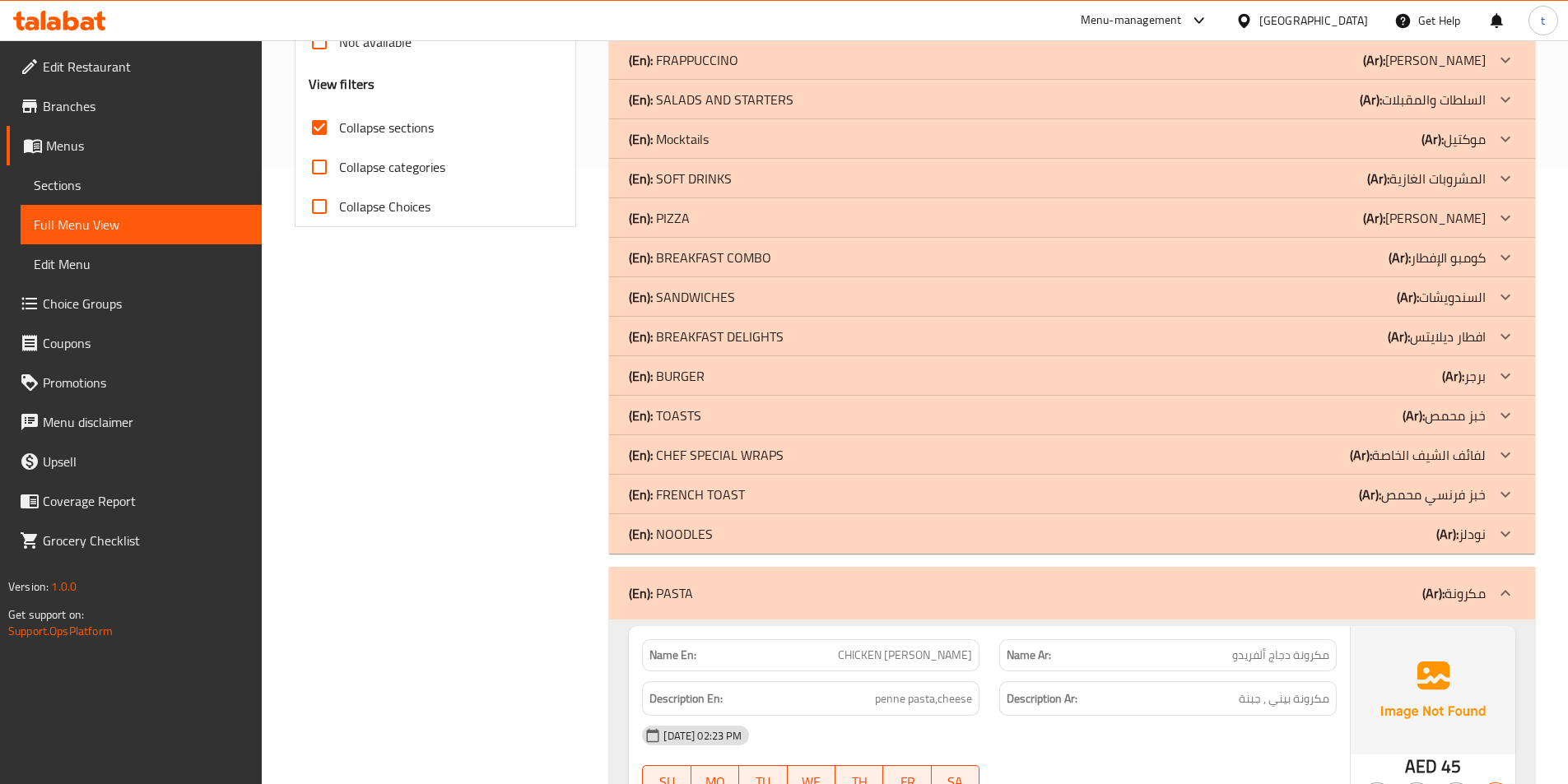
click at [1517, 590] on div at bounding box center [1506, 594] width 40 height 40
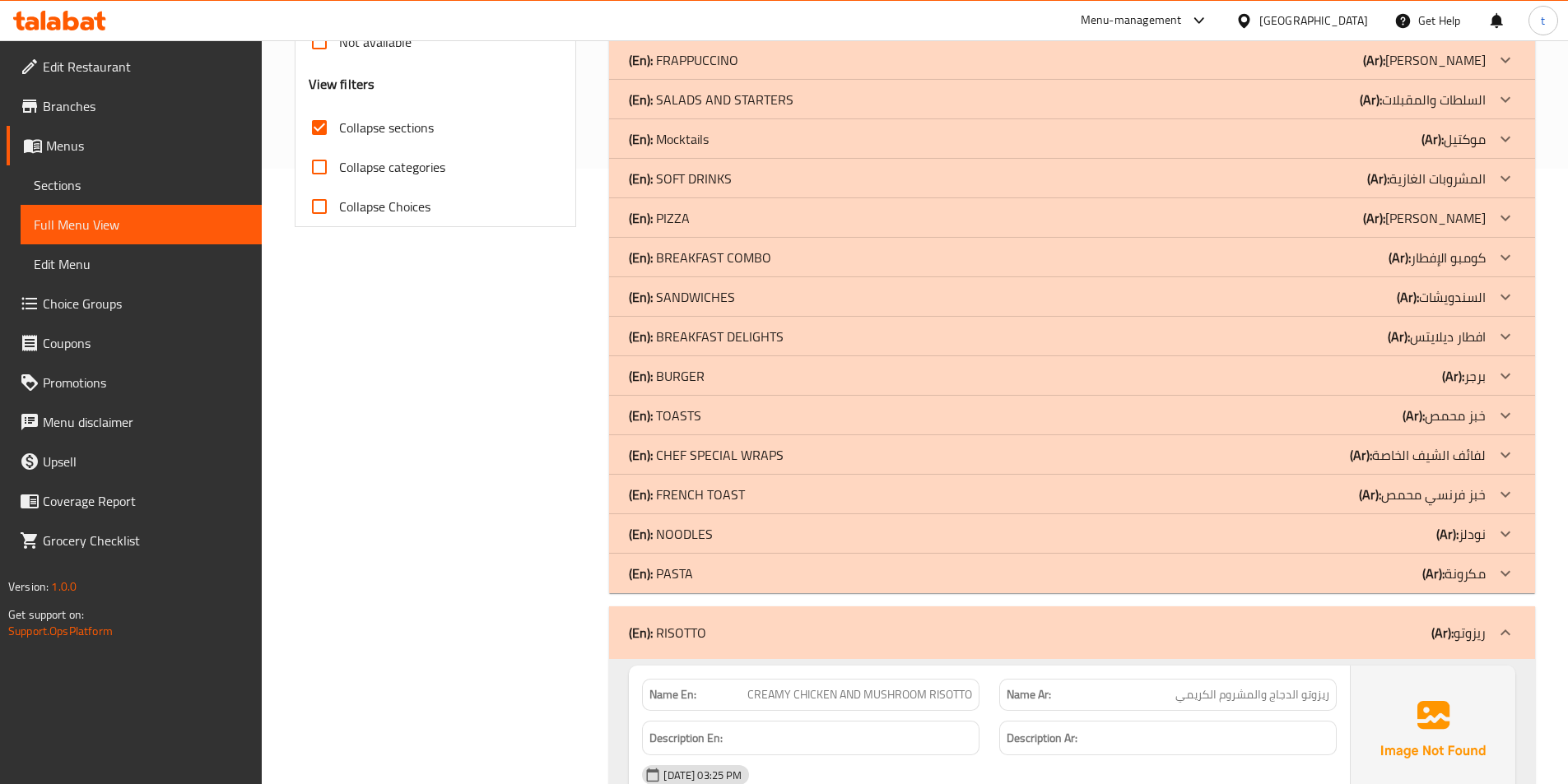
click at [1503, 531] on icon at bounding box center [1506, 534] width 20 height 20
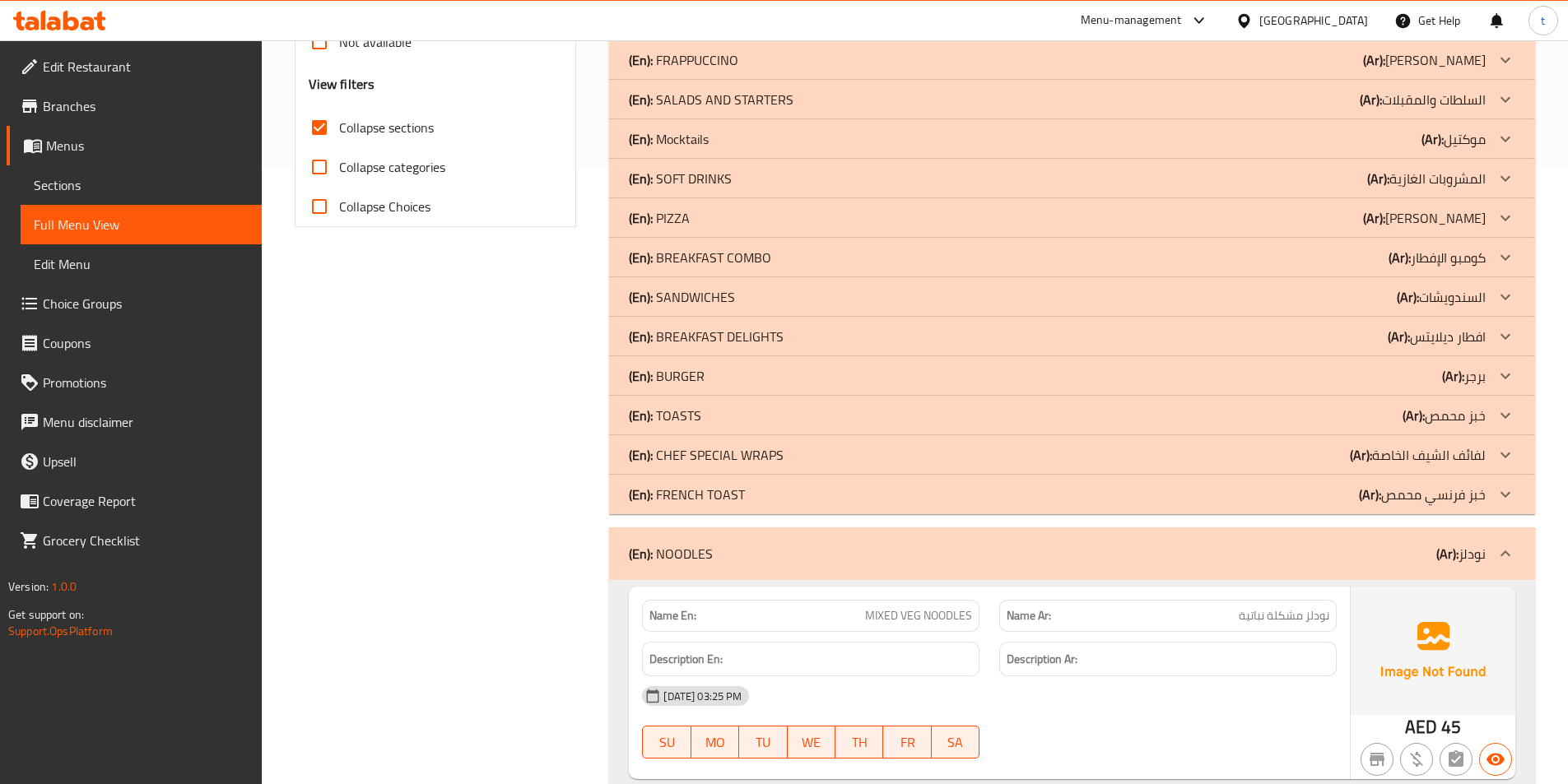
click at [1500, 450] on icon at bounding box center [1506, 455] width 20 height 20
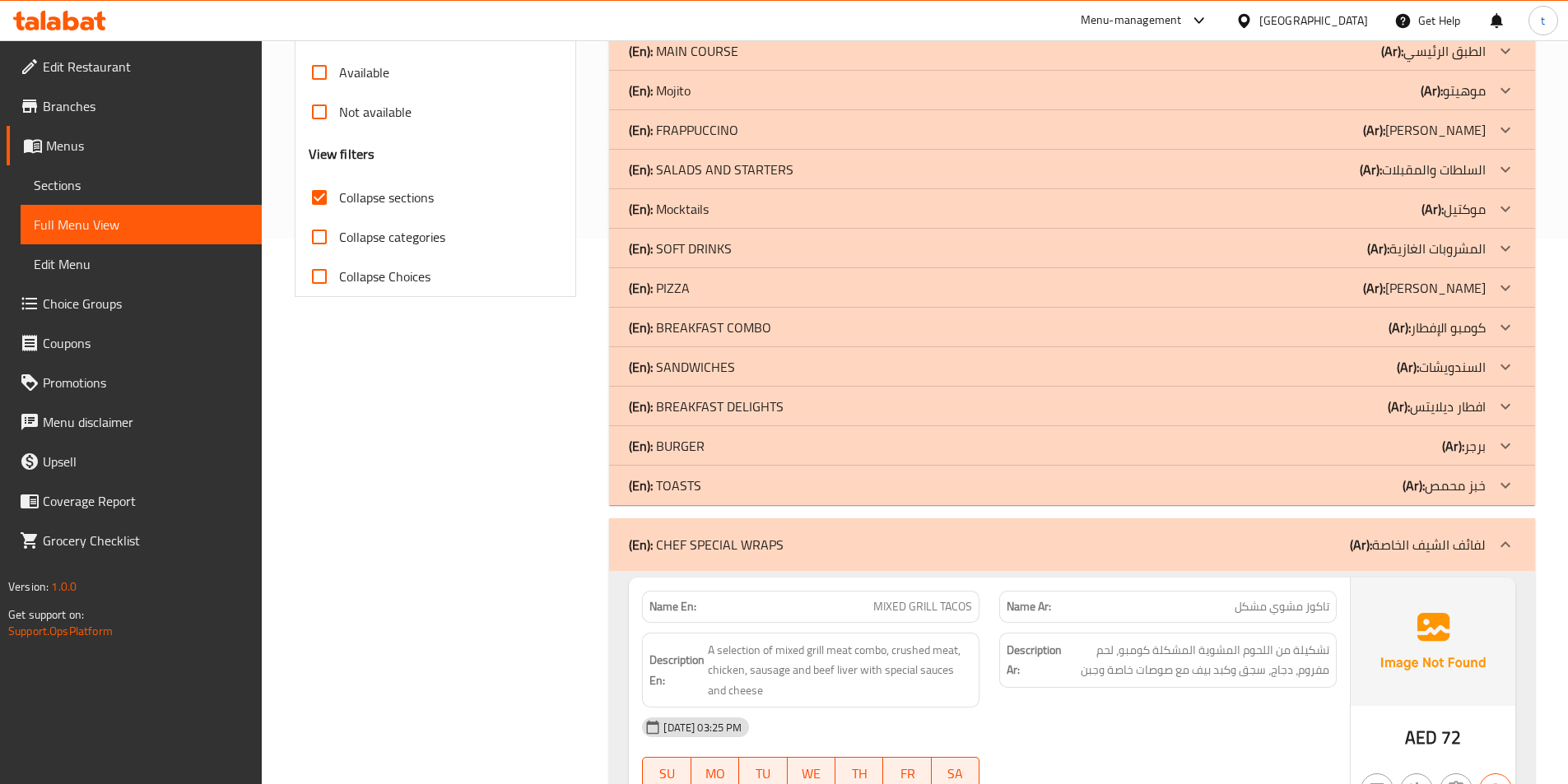
scroll to position [451, 0]
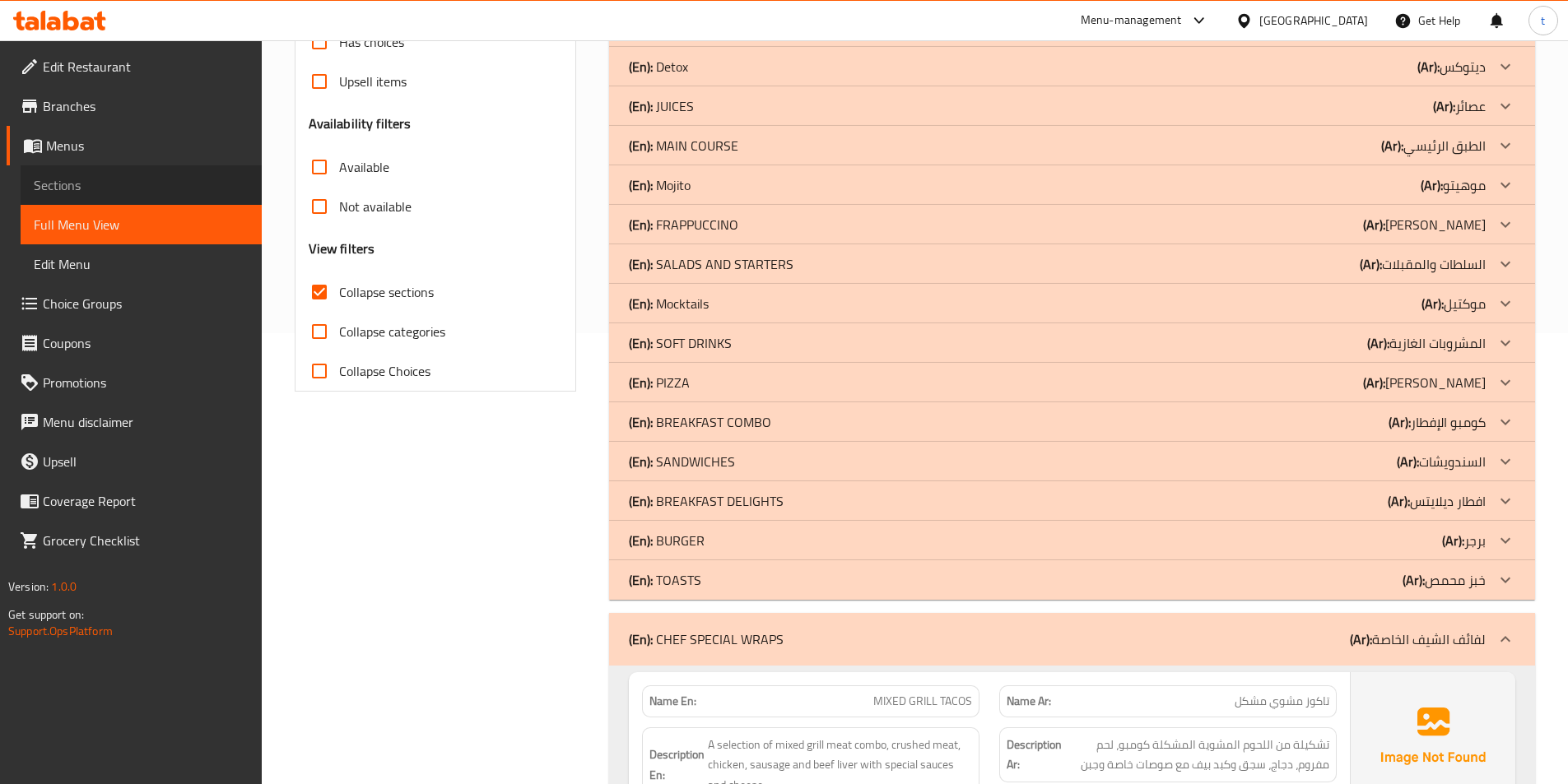
click at [123, 190] on span "Sections" at bounding box center [141, 185] width 215 height 20
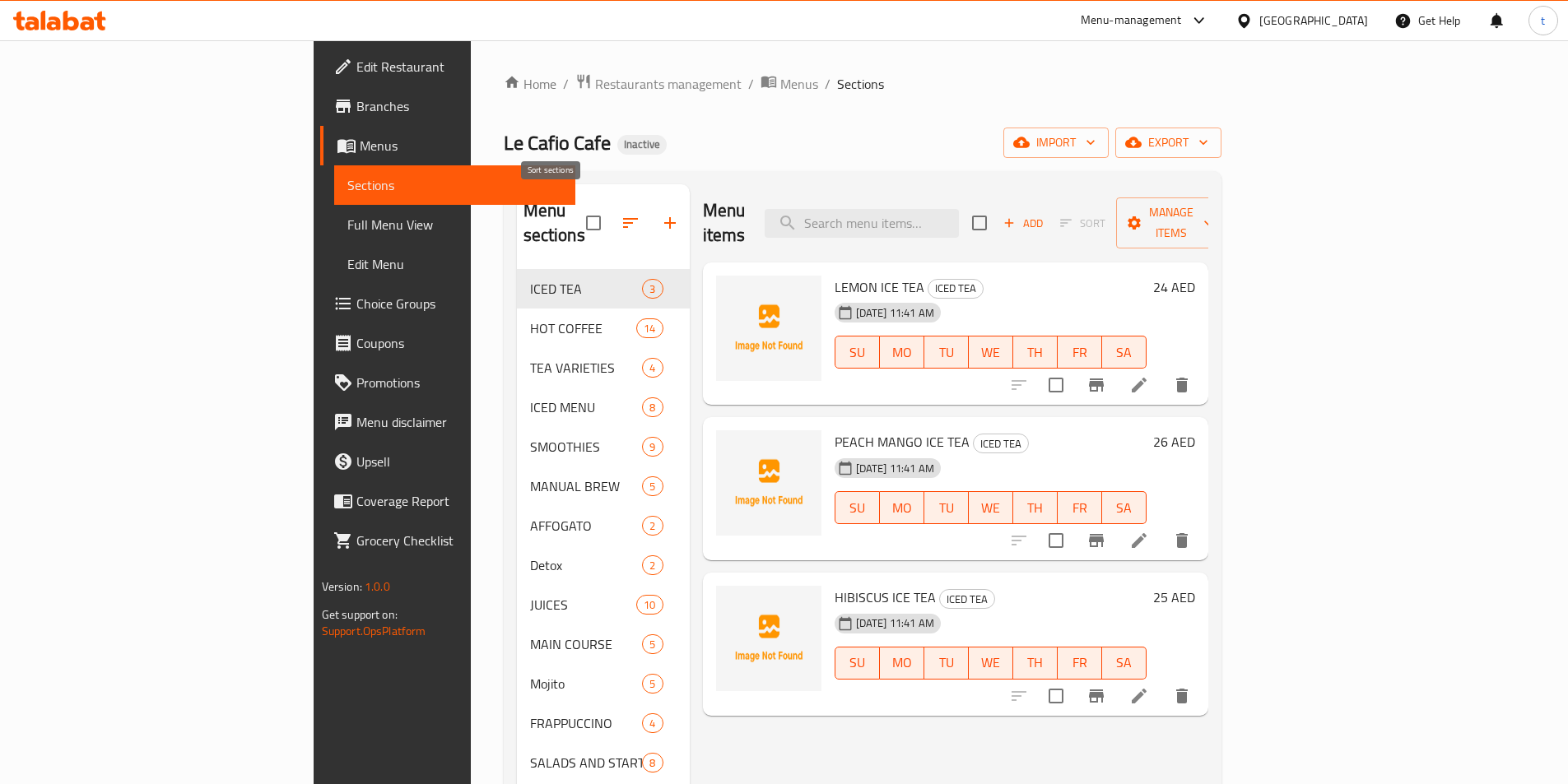
click at [620, 213] on icon "button" at bounding box center [630, 223] width 20 height 20
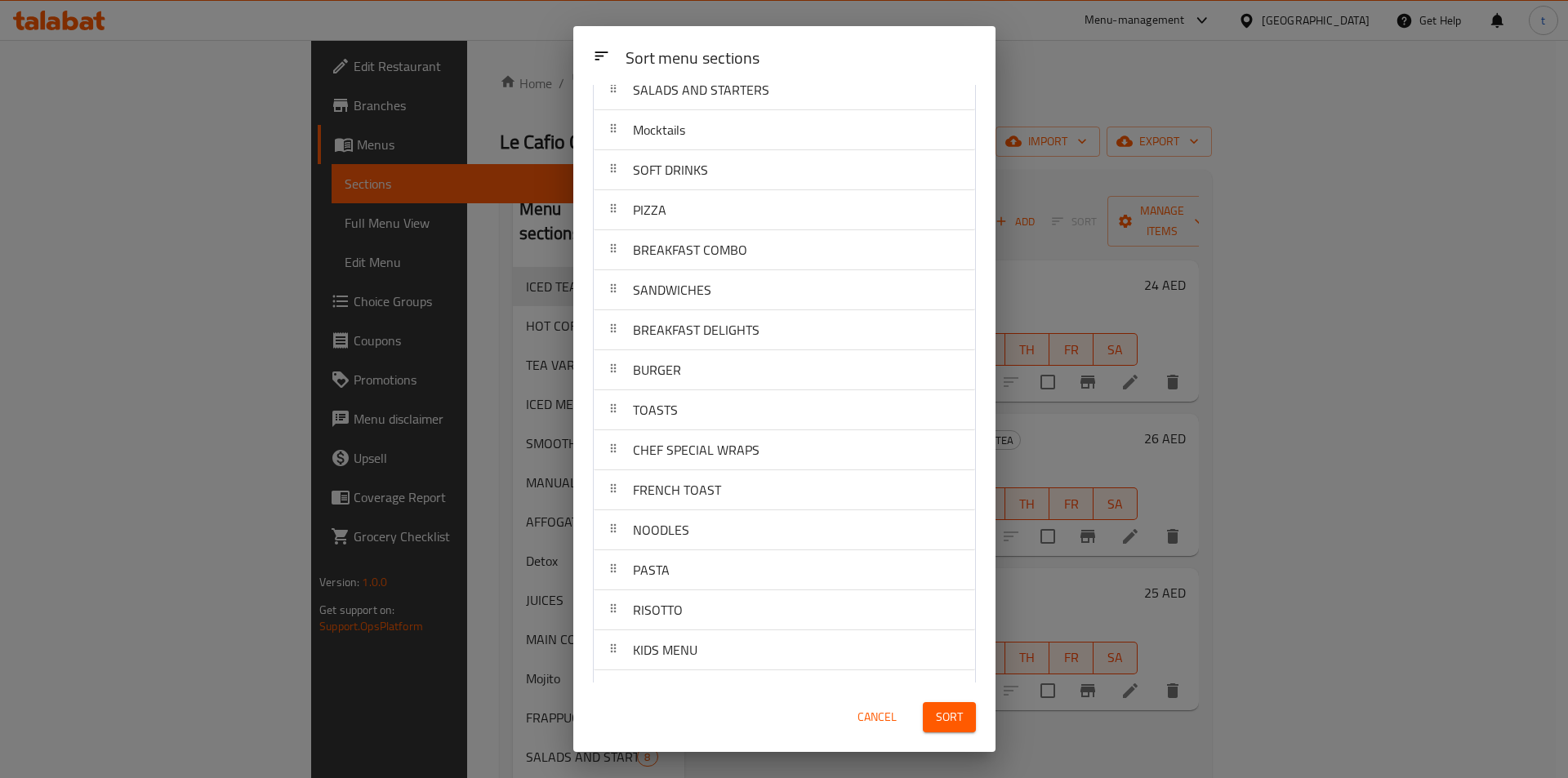
scroll to position [618, 0]
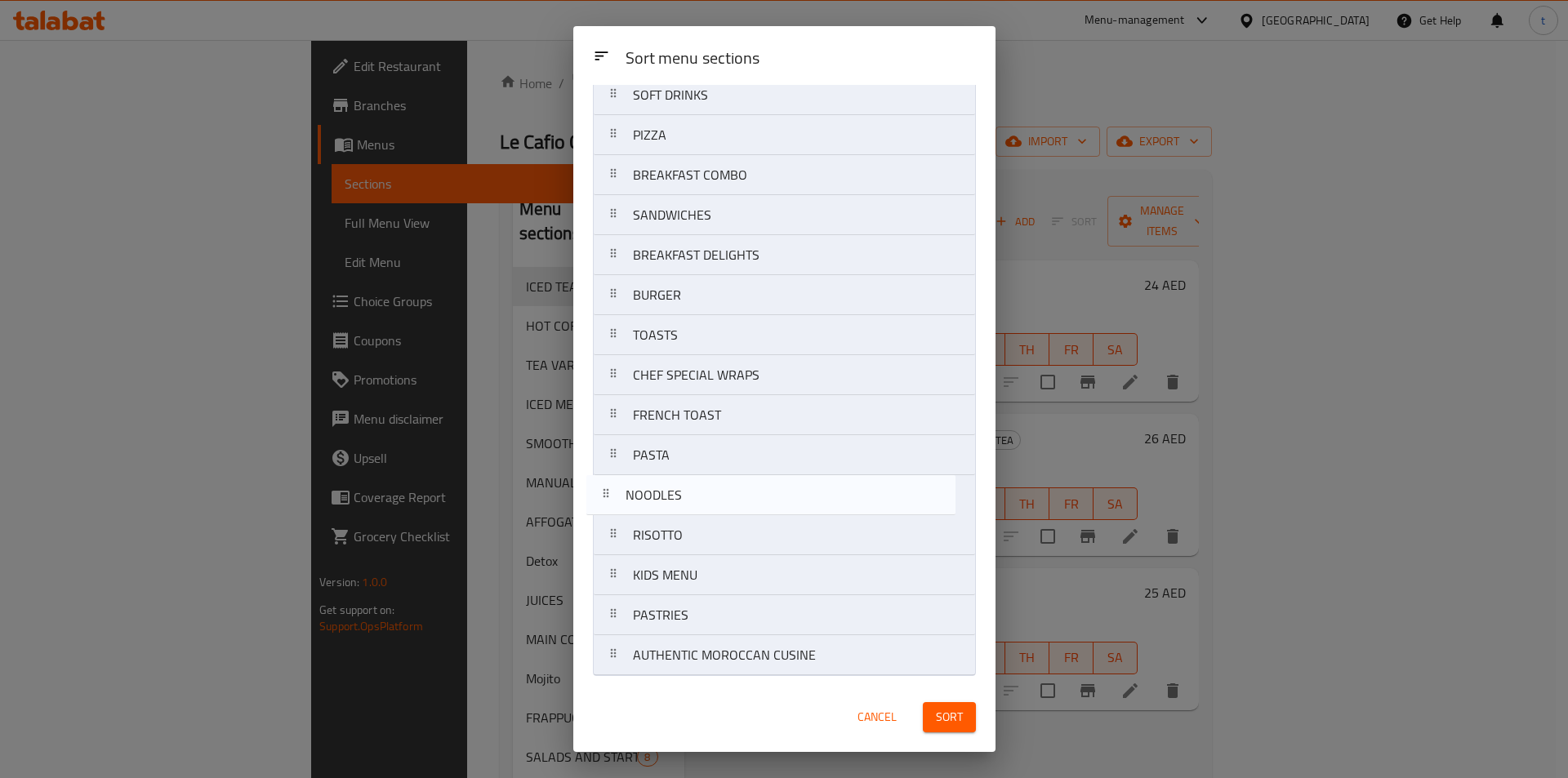
drag, startPoint x: 638, startPoint y: 461, endPoint x: 632, endPoint y: 508, distance: 47.4
click at [632, 508] on nav "ICED TEA HOT COFFEE TEA VARIETIES ICED MENU SMOOTHIES MANUAL BREW AFFOGATO Deto…" at bounding box center [784, 95] width 383 height 1163
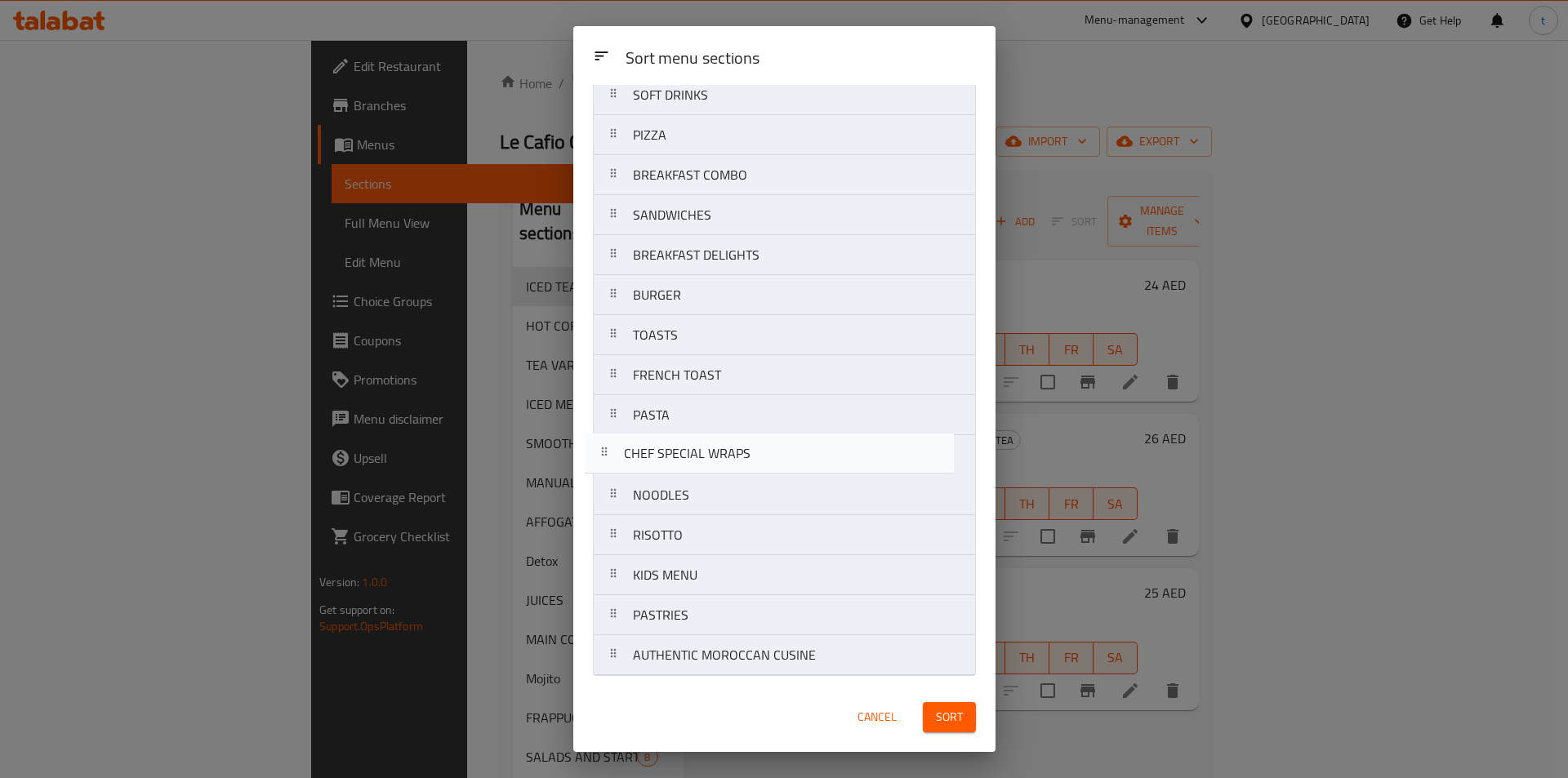
drag, startPoint x: 619, startPoint y: 379, endPoint x: 610, endPoint y: 463, distance: 84.5
click at [610, 463] on nav "ICED TEA HOT COFFEE TEA VARIETIES ICED MENU SMOOTHIES MANUAL BREW AFFOGATO Deto…" at bounding box center [784, 95] width 383 height 1163
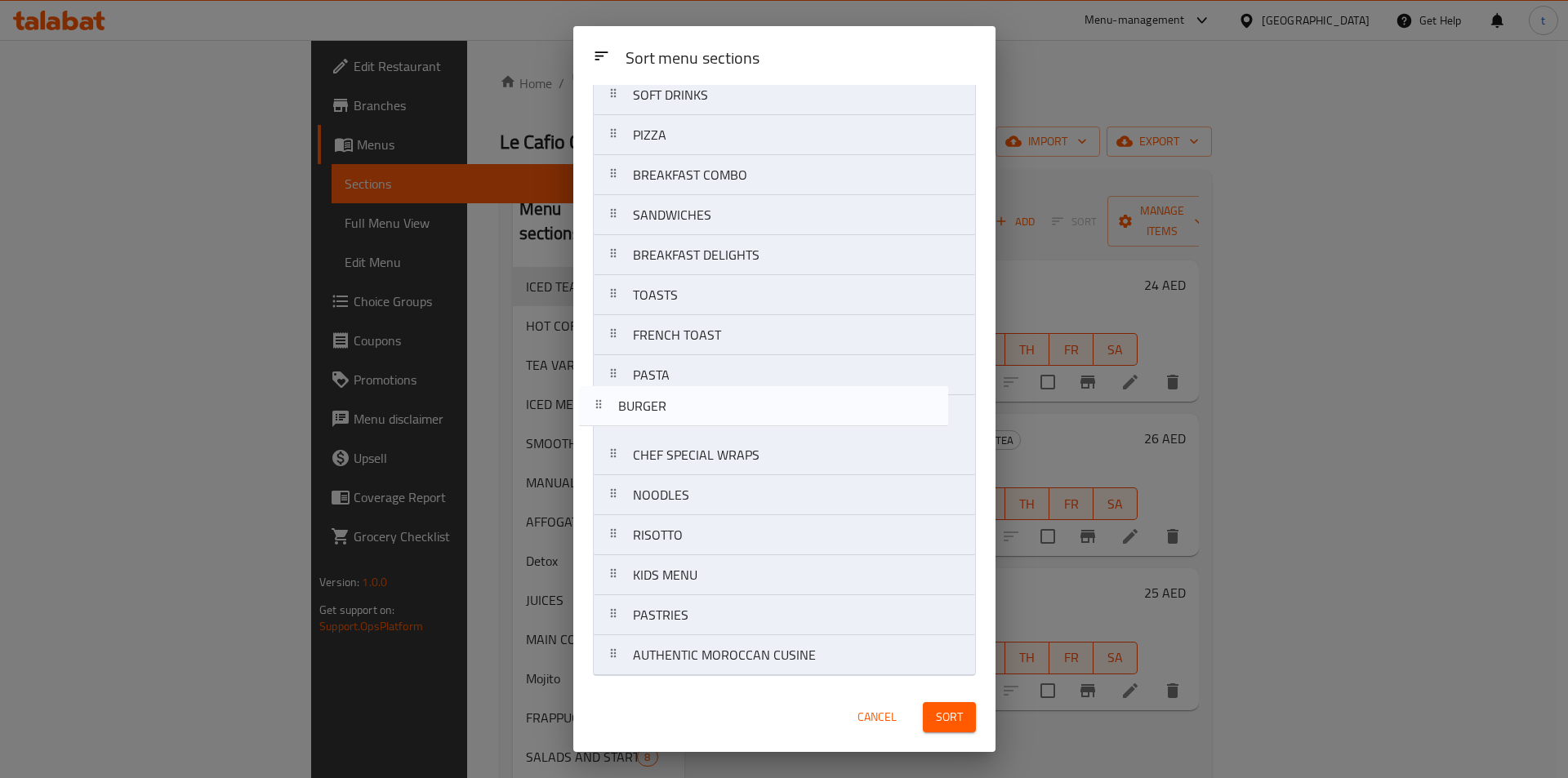
drag, startPoint x: 633, startPoint y: 300, endPoint x: 619, endPoint y: 418, distance: 118.8
click at [619, 418] on nav "ICED TEA HOT COFFEE TEA VARIETIES ICED MENU SMOOTHIES MANUAL BREW AFFOGATO Deto…" at bounding box center [784, 95] width 383 height 1163
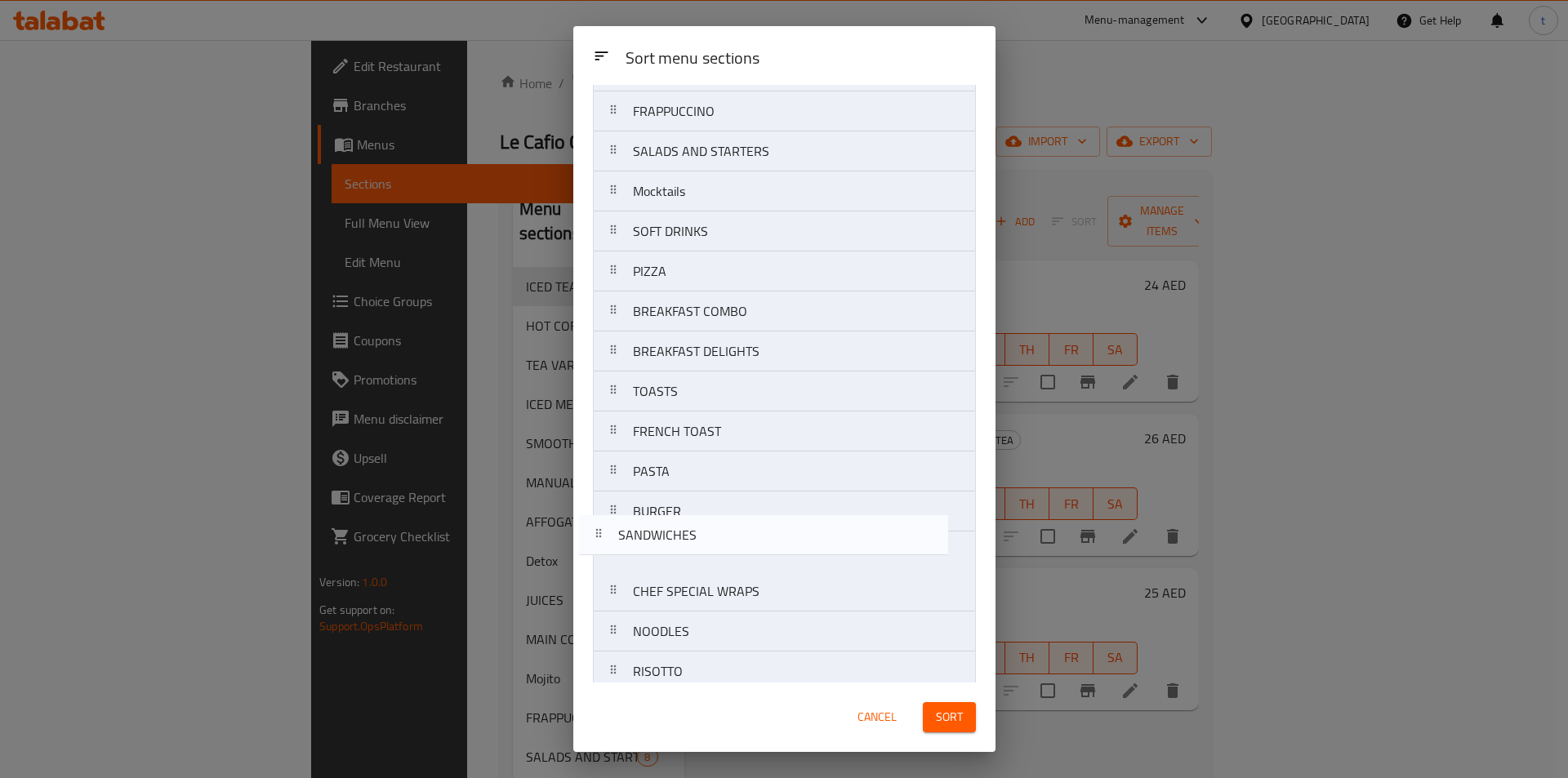
scroll to position [482, 0]
drag, startPoint x: 647, startPoint y: 507, endPoint x: 634, endPoint y: 521, distance: 19.1
click at [634, 521] on nav "ICED TEA HOT COFFEE TEA VARIETIES ICED MENU SMOOTHIES MANUAL BREW AFFOGATO Deto…" at bounding box center [784, 231] width 383 height 1163
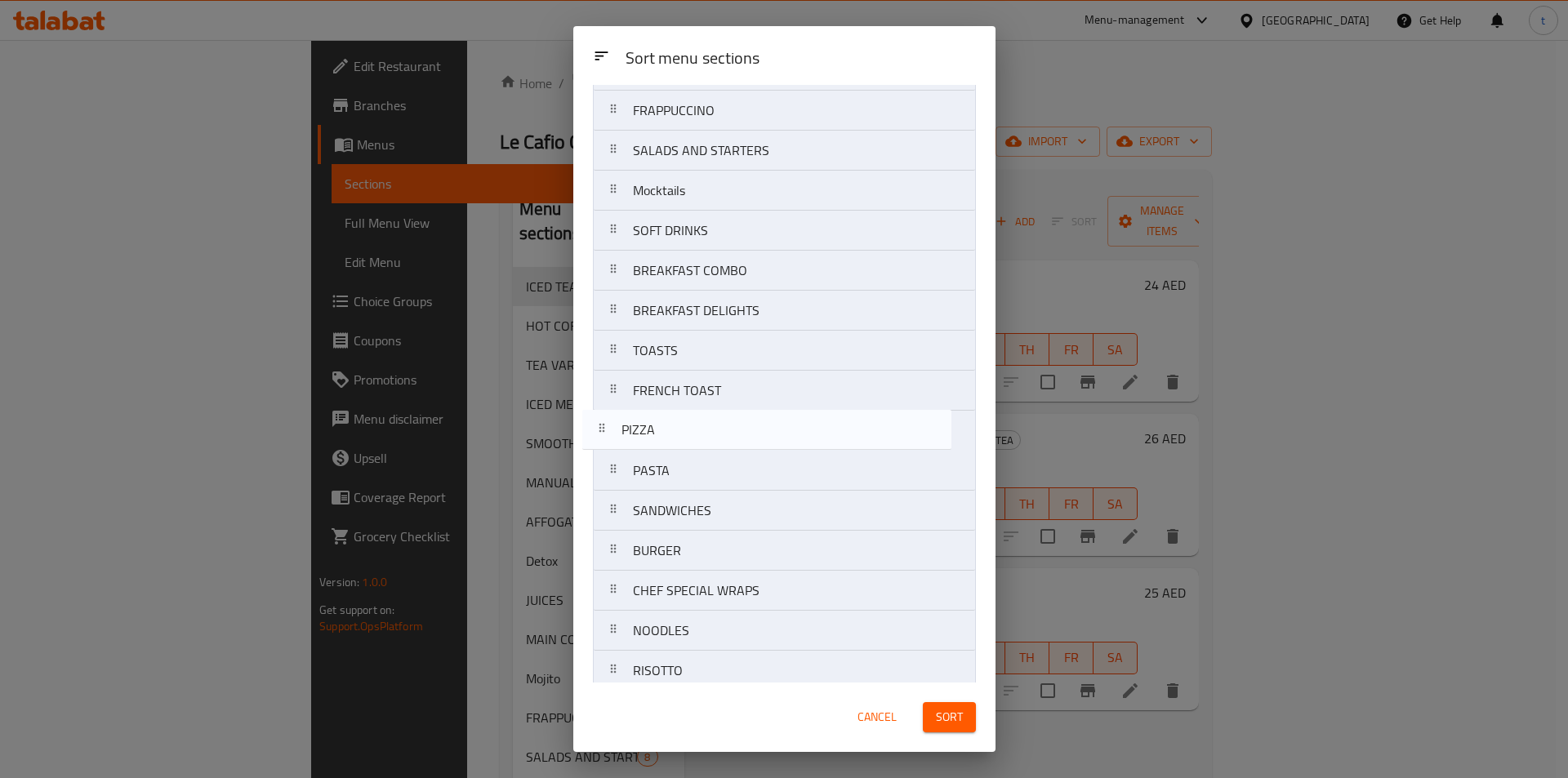
drag, startPoint x: 714, startPoint y: 265, endPoint x: 700, endPoint y: 429, distance: 164.6
click at [700, 429] on nav "ICED TEA HOT COFFEE TEA VARIETIES ICED MENU SMOOTHIES MANUAL BREW AFFOGATO Deto…" at bounding box center [784, 231] width 383 height 1163
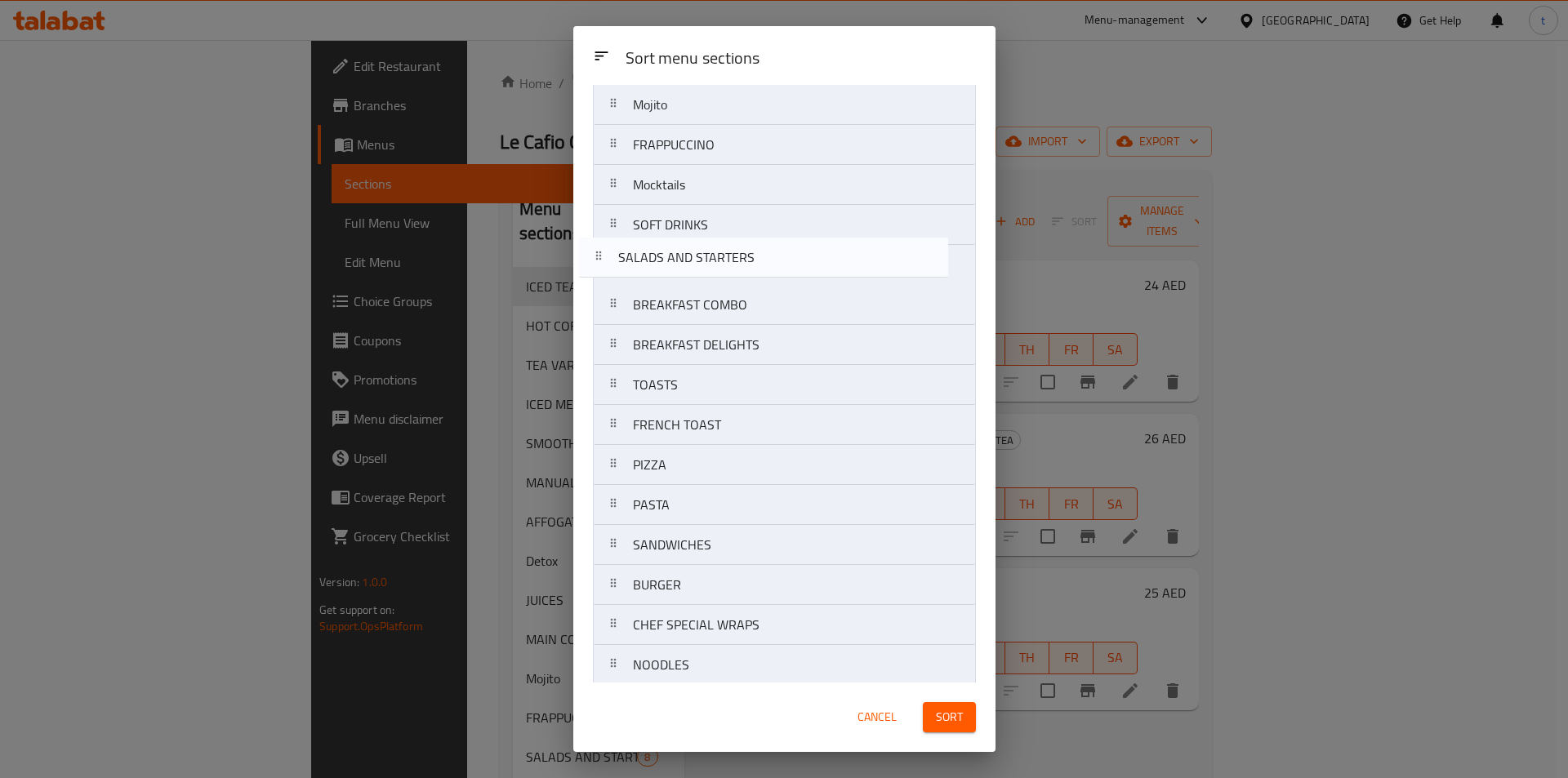
scroll to position [448, 0]
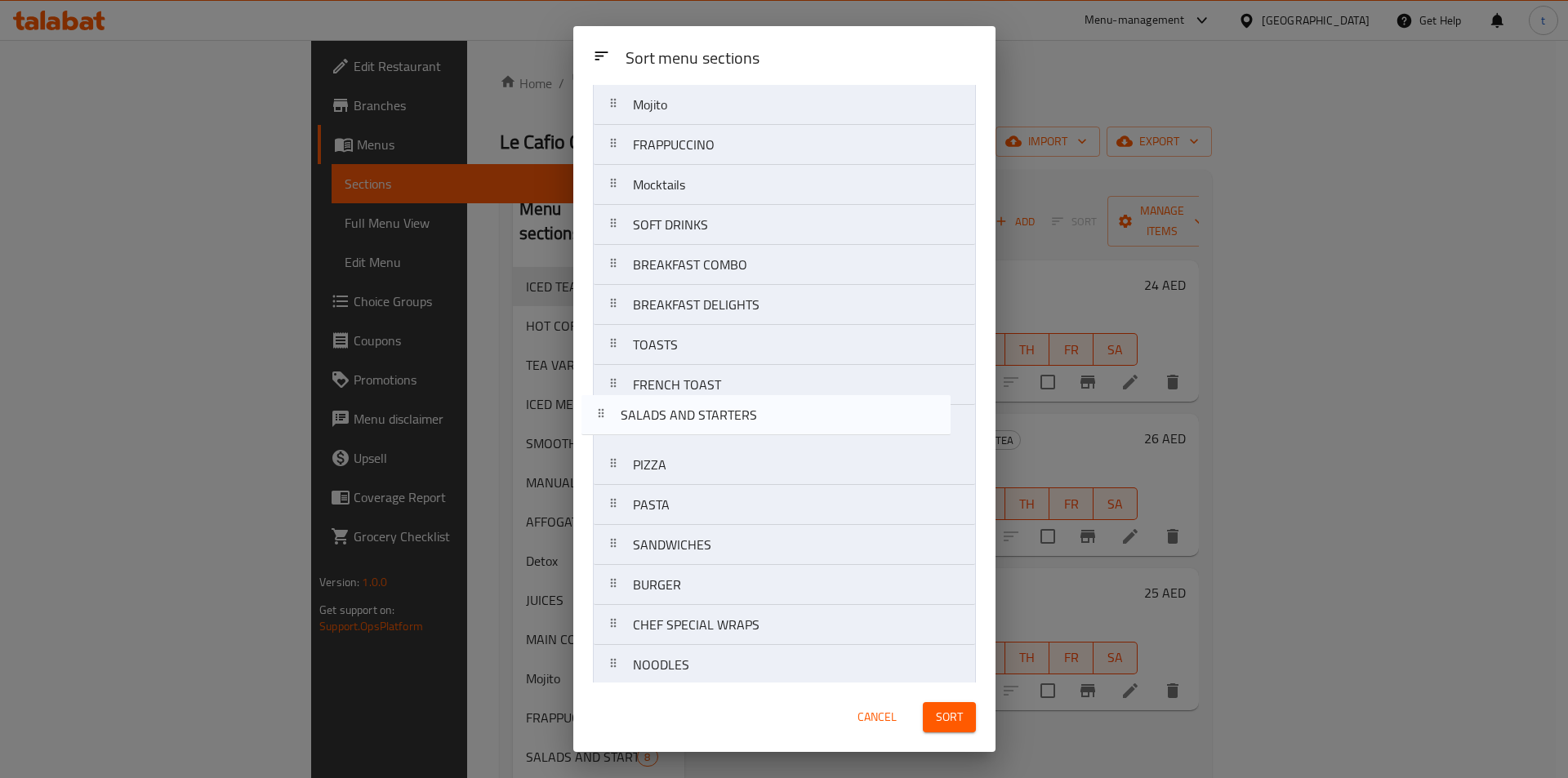
drag, startPoint x: 681, startPoint y: 156, endPoint x: 668, endPoint y: 434, distance: 278.3
click at [668, 434] on nav "ICED TEA HOT COFFEE TEA VARIETIES ICED MENU SMOOTHIES MANUAL BREW AFFOGATO Deto…" at bounding box center [784, 266] width 383 height 1163
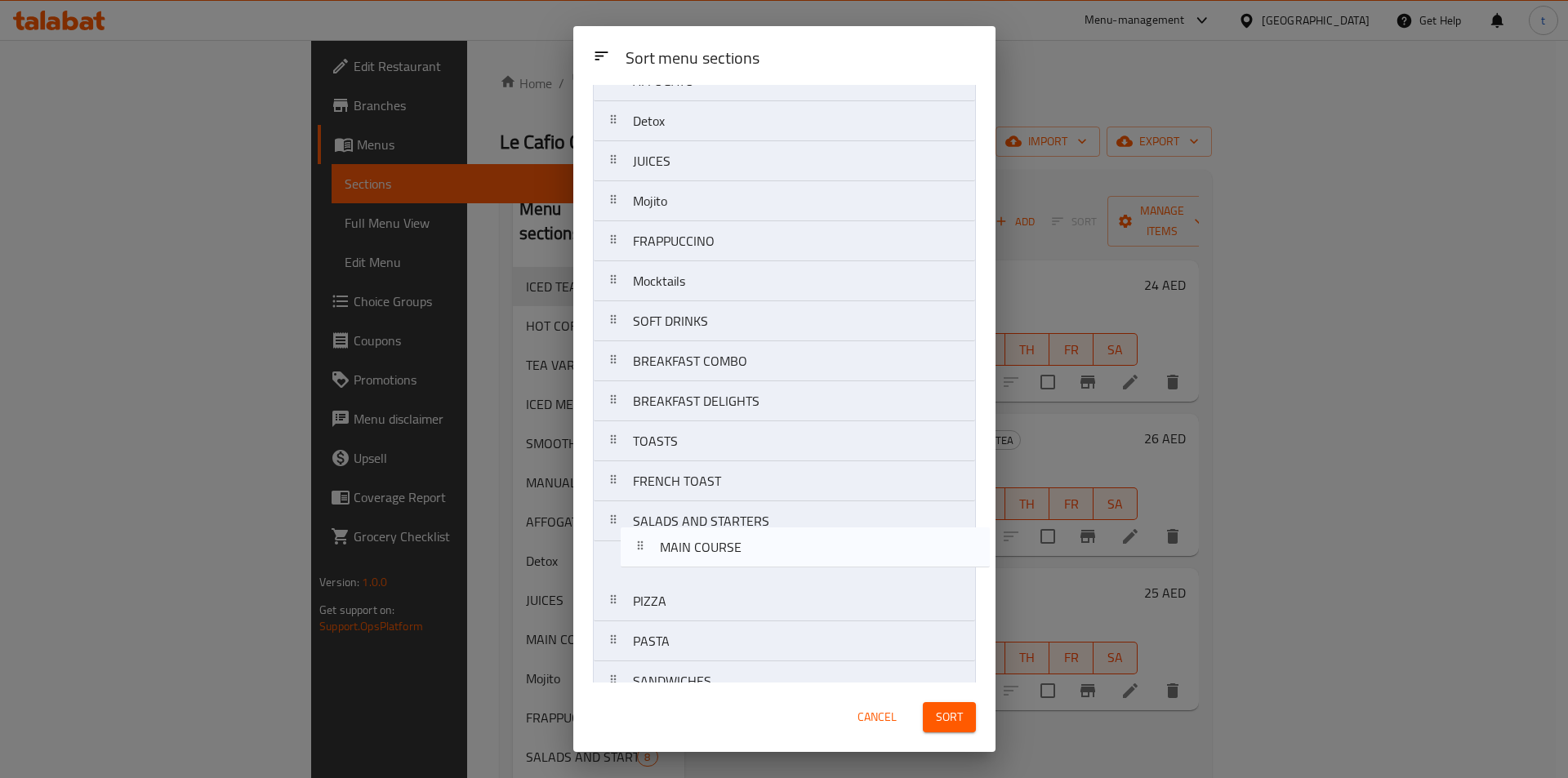
scroll to position [314, 0]
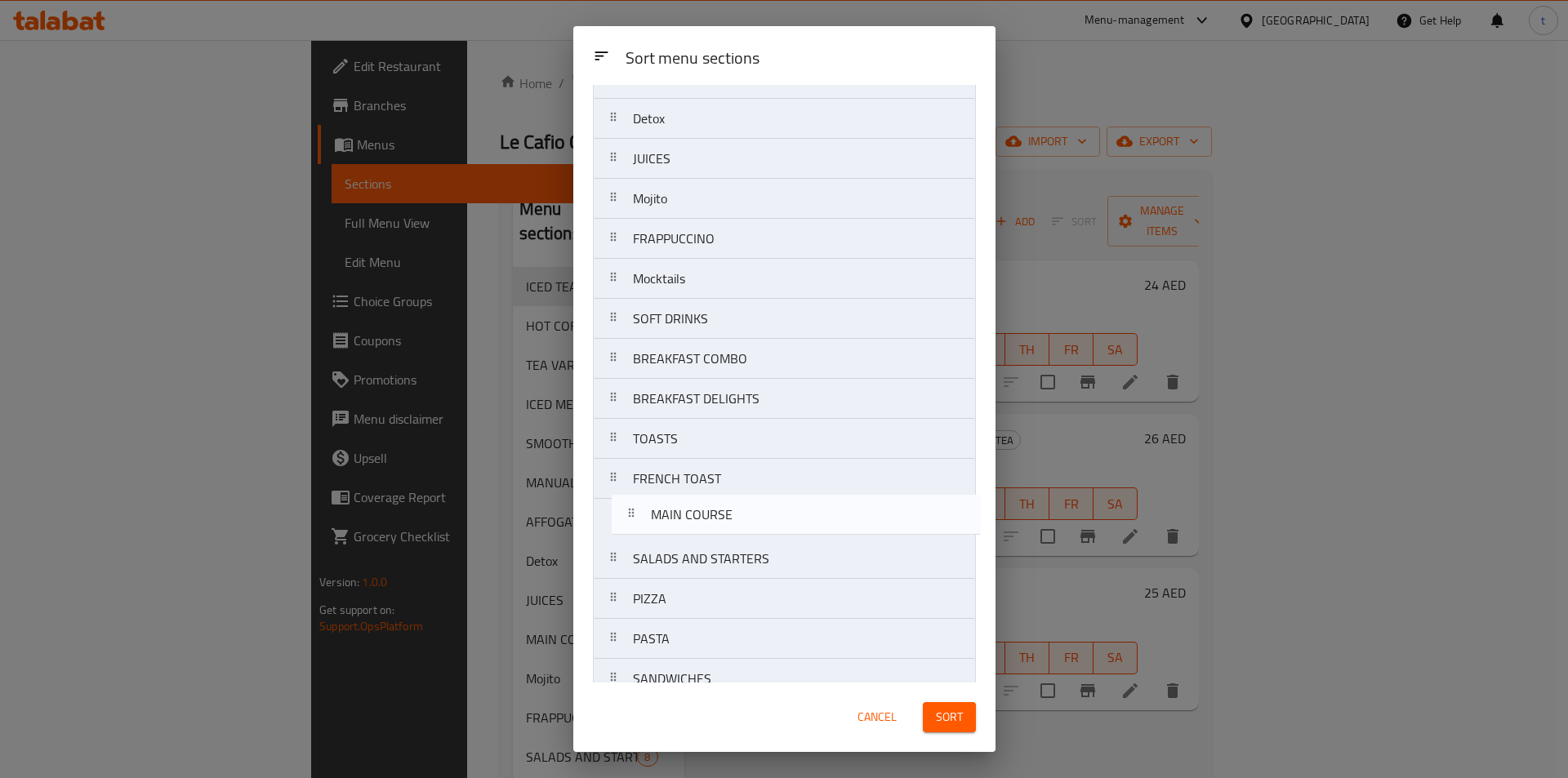
drag, startPoint x: 650, startPoint y: 314, endPoint x: 668, endPoint y: 525, distance: 211.8
click at [668, 525] on nav "ICED TEA HOT COFFEE TEA VARIETIES ICED MENU SMOOTHIES MANUAL BREW AFFOGATO Deto…" at bounding box center [784, 399] width 383 height 1163
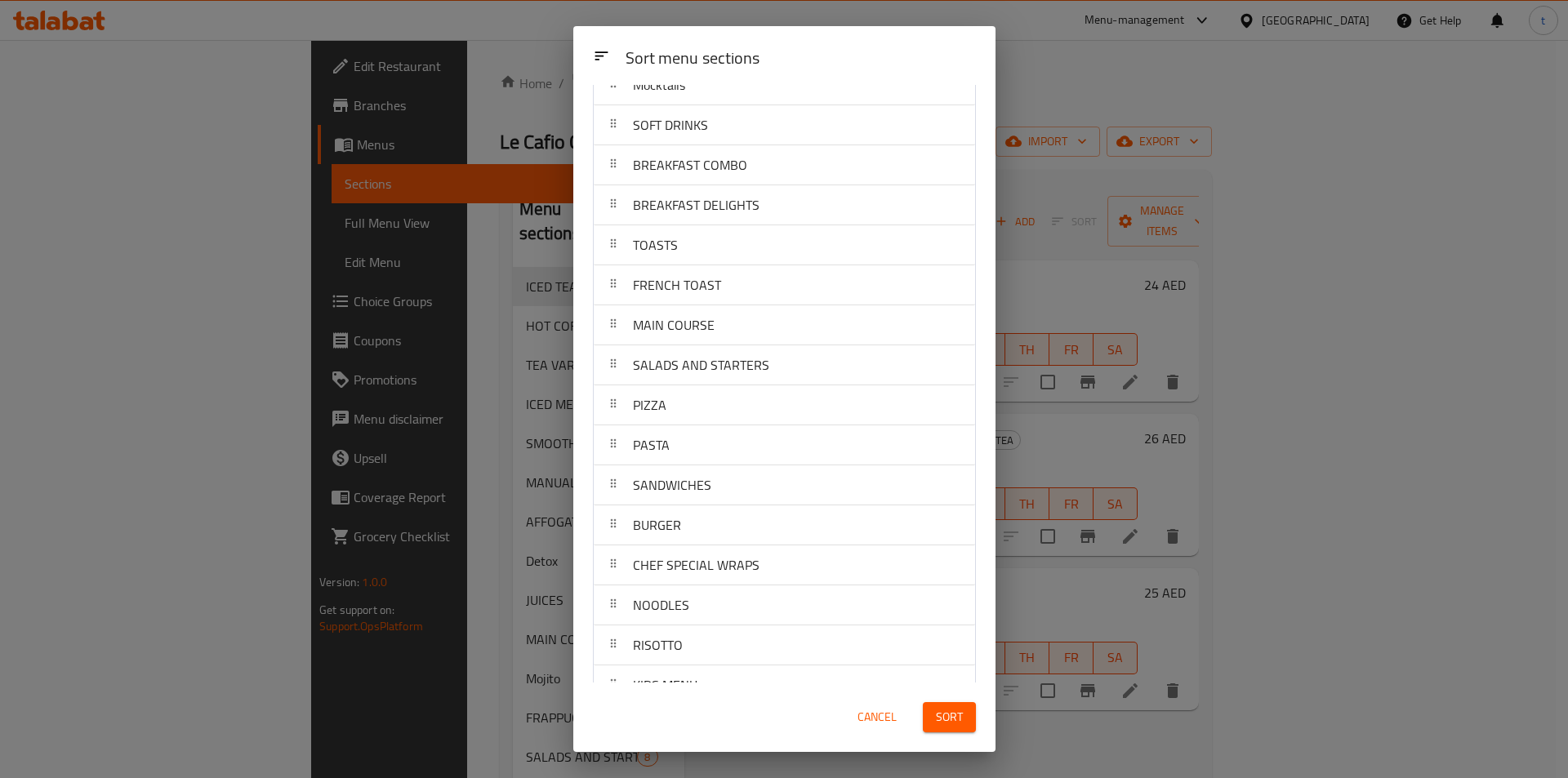
scroll to position [618, 0]
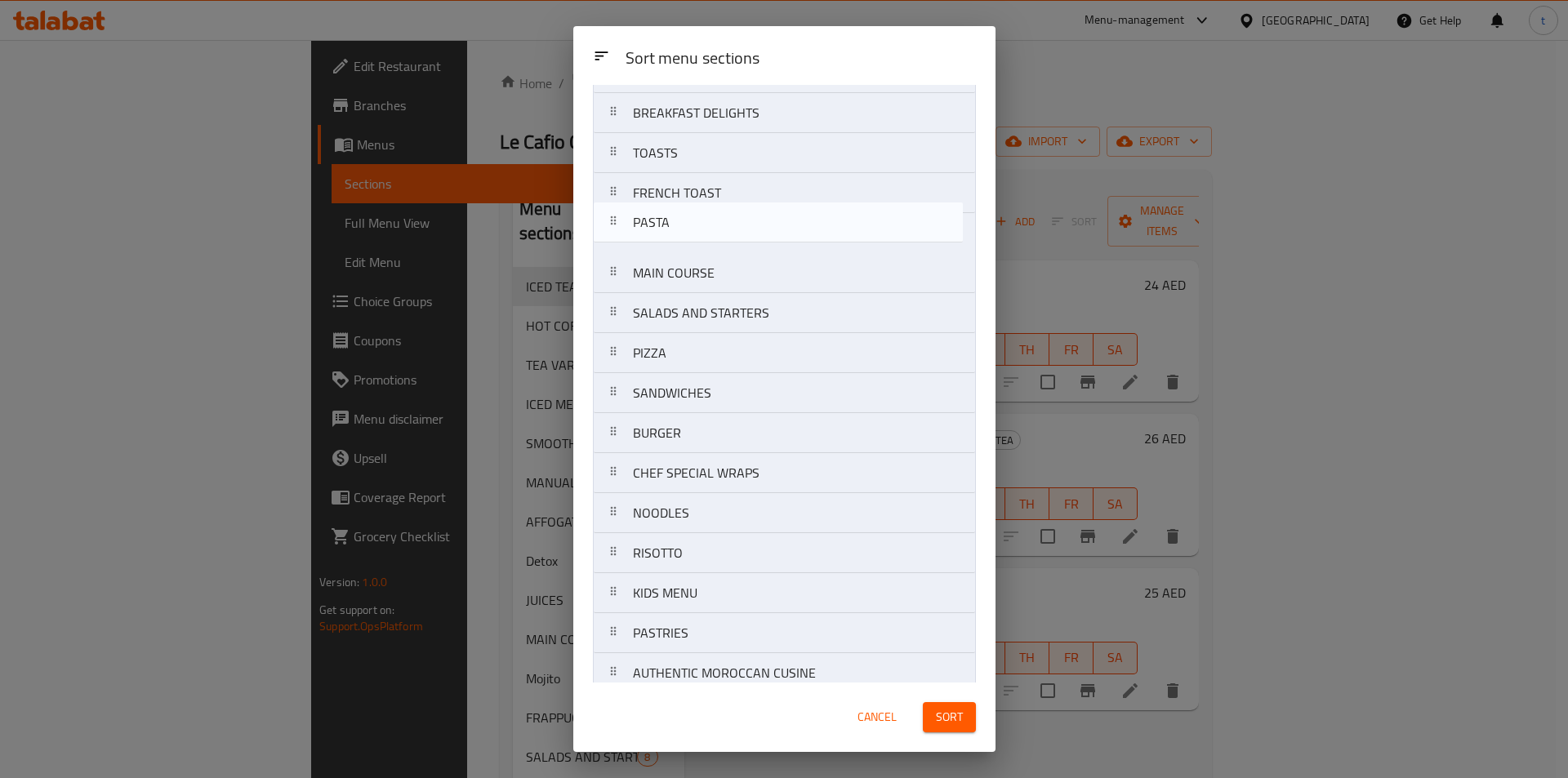
drag, startPoint x: 670, startPoint y: 339, endPoint x: 669, endPoint y: 219, distance: 120.0
click at [669, 219] on nav "ICED TEA HOT COFFEE TEA VARIETIES ICED MENU SMOOTHIES MANUAL BREW AFFOGATO Deto…" at bounding box center [784, 113] width 383 height 1163
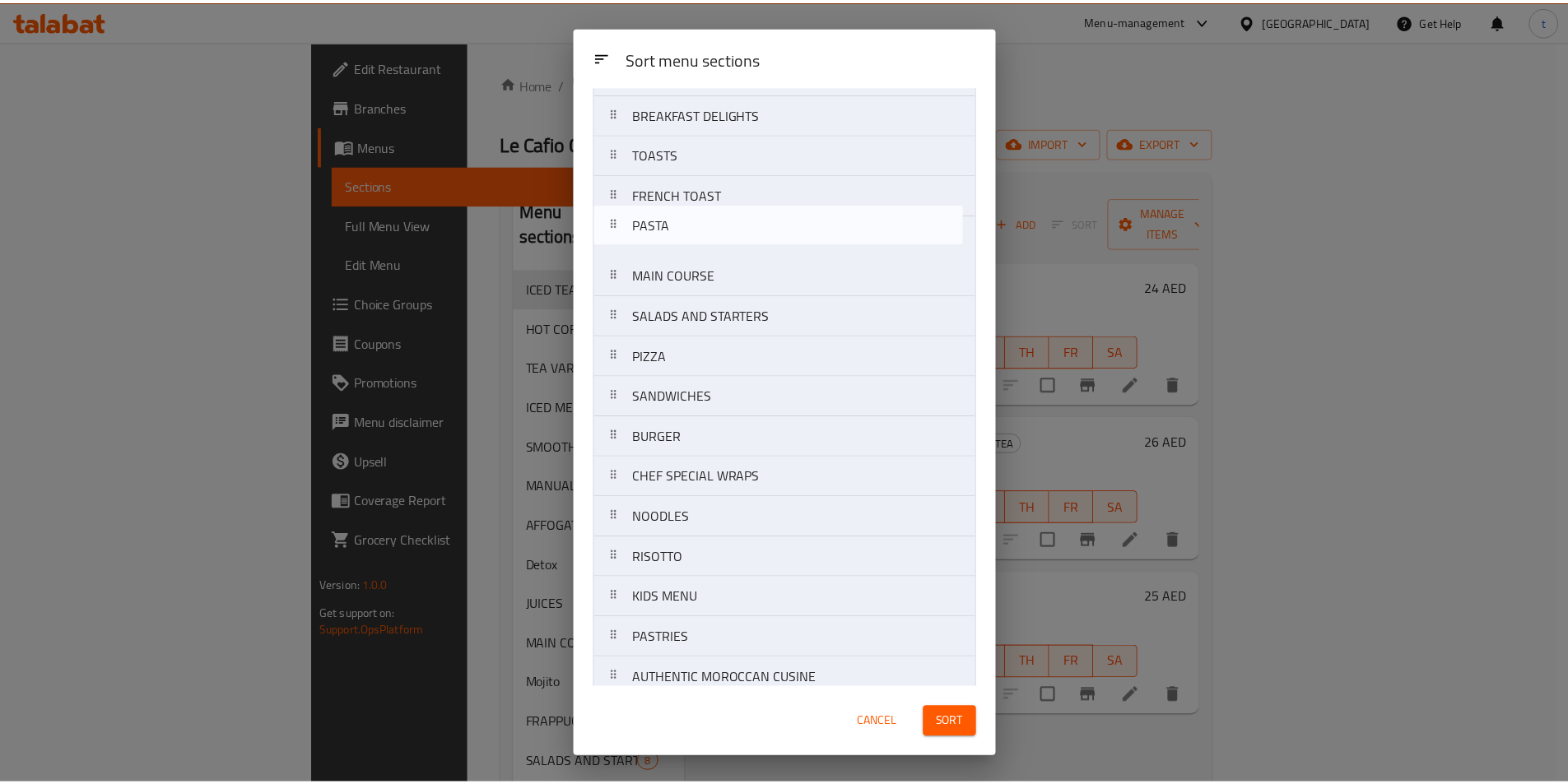
scroll to position [600, 0]
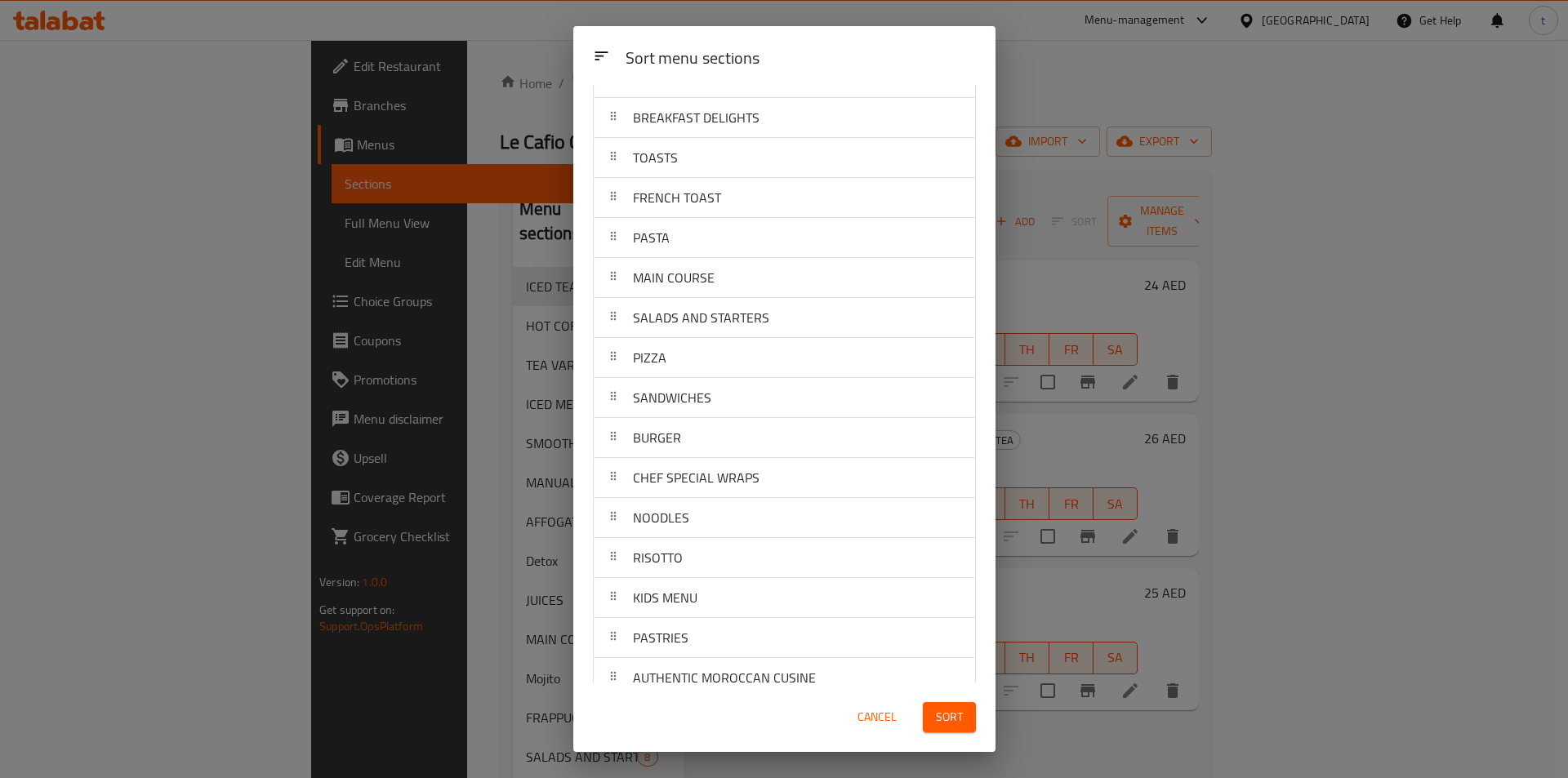
click at [950, 711] on span "Sort" at bounding box center [949, 717] width 27 height 21
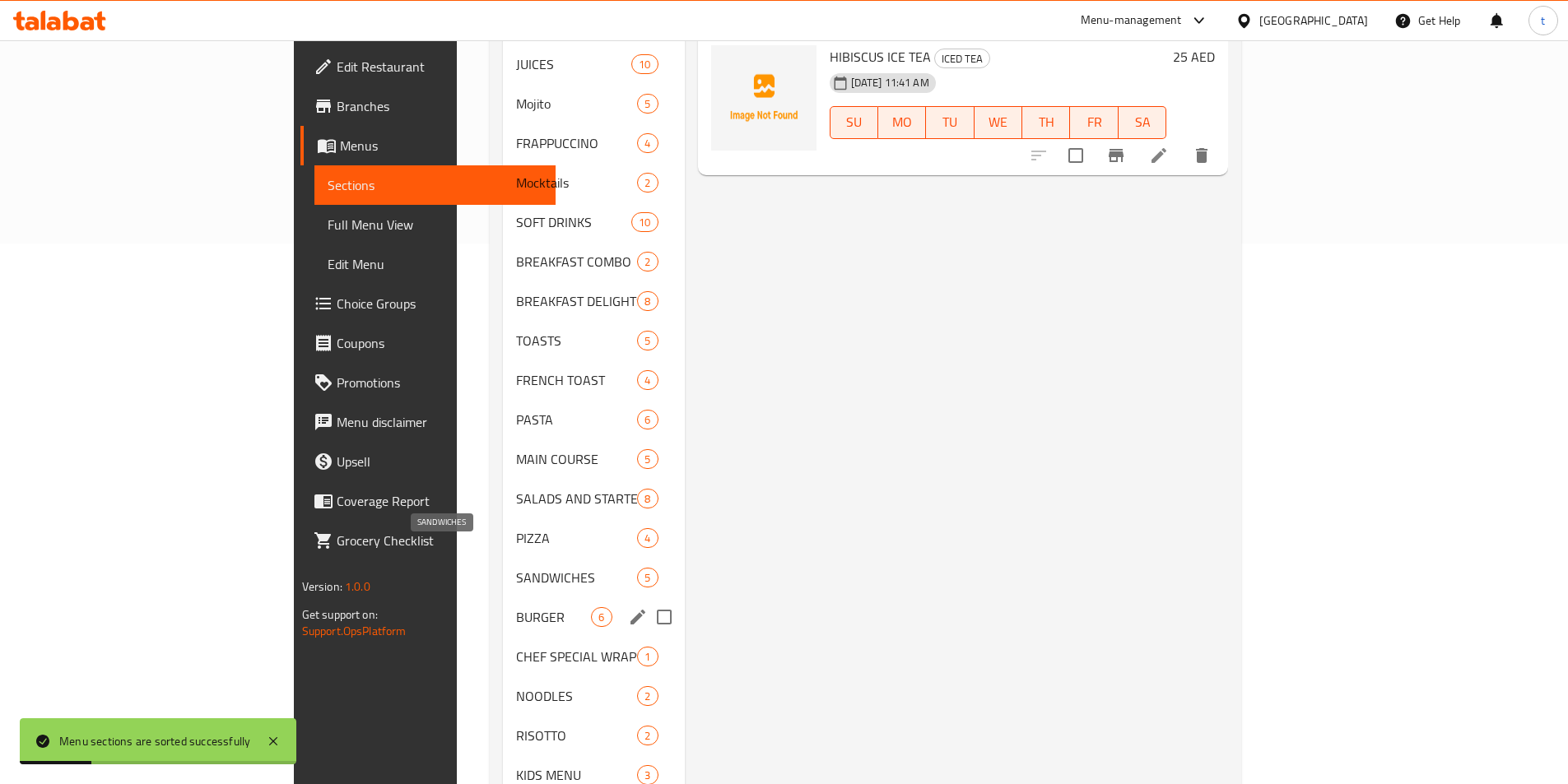
scroll to position [658, 0]
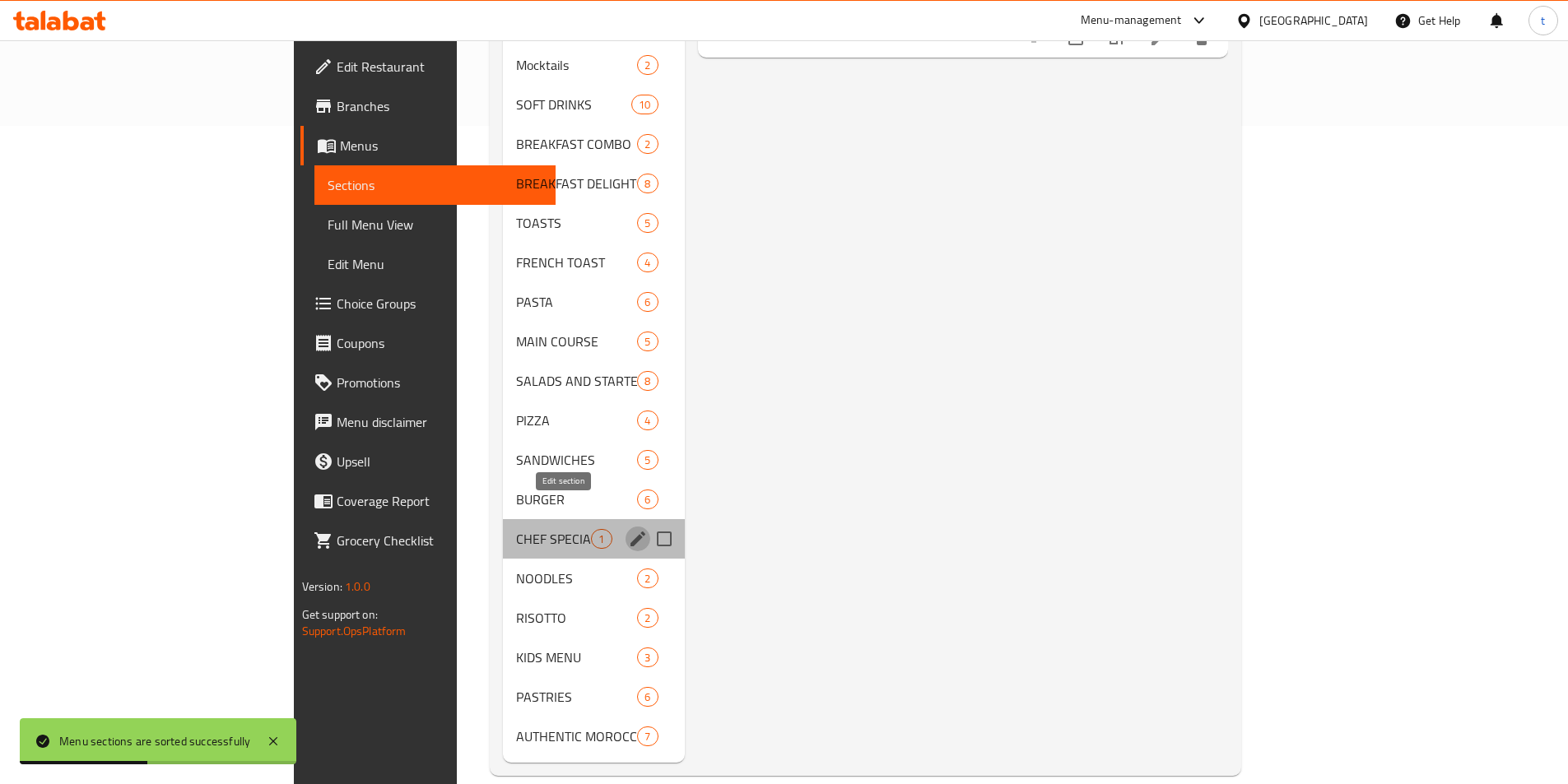
click at [628, 529] on icon "edit" at bounding box center [638, 539] width 20 height 20
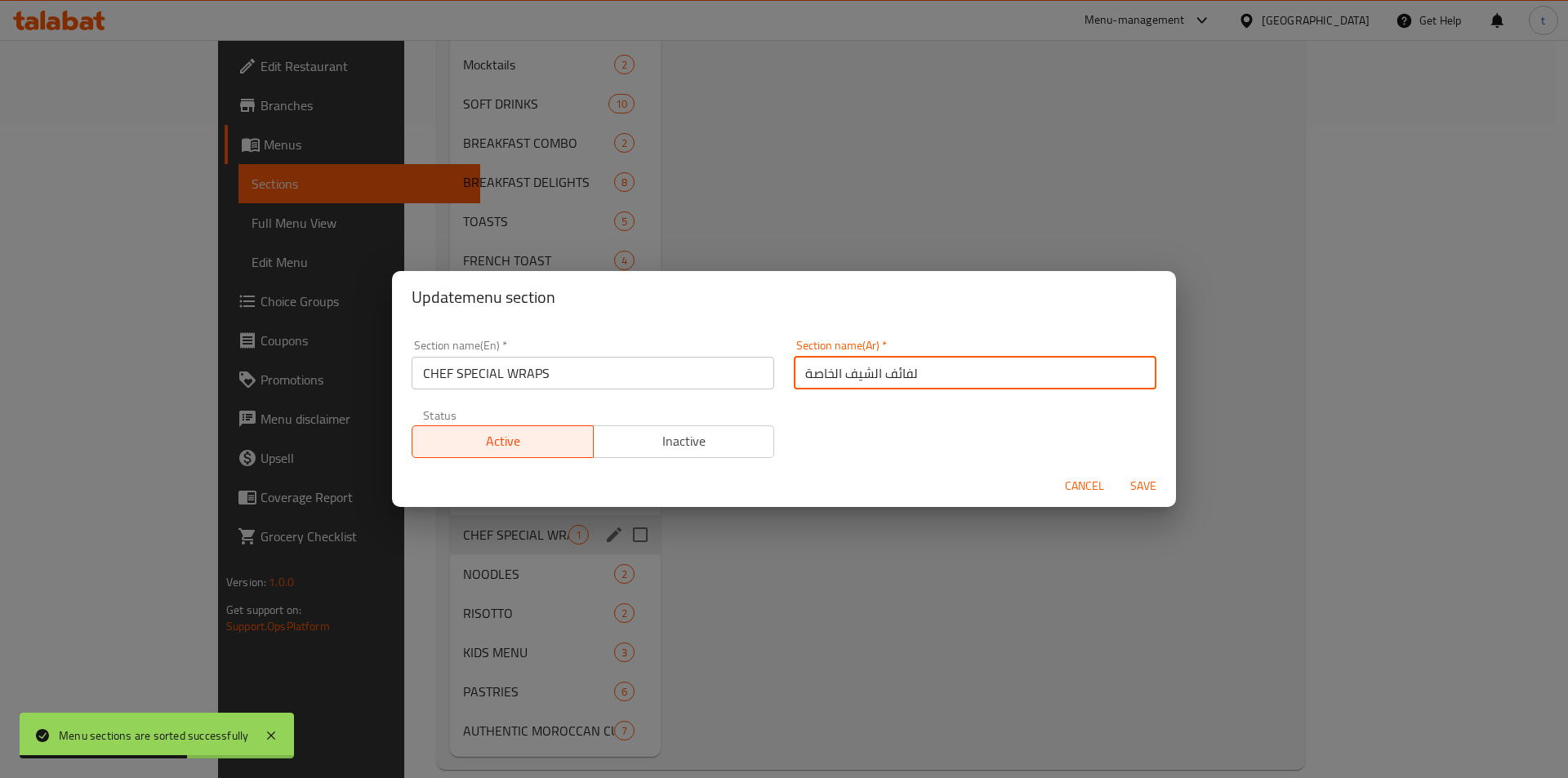
click at [902, 372] on input "لفائف الشيف الخاصة" at bounding box center [975, 373] width 363 height 32
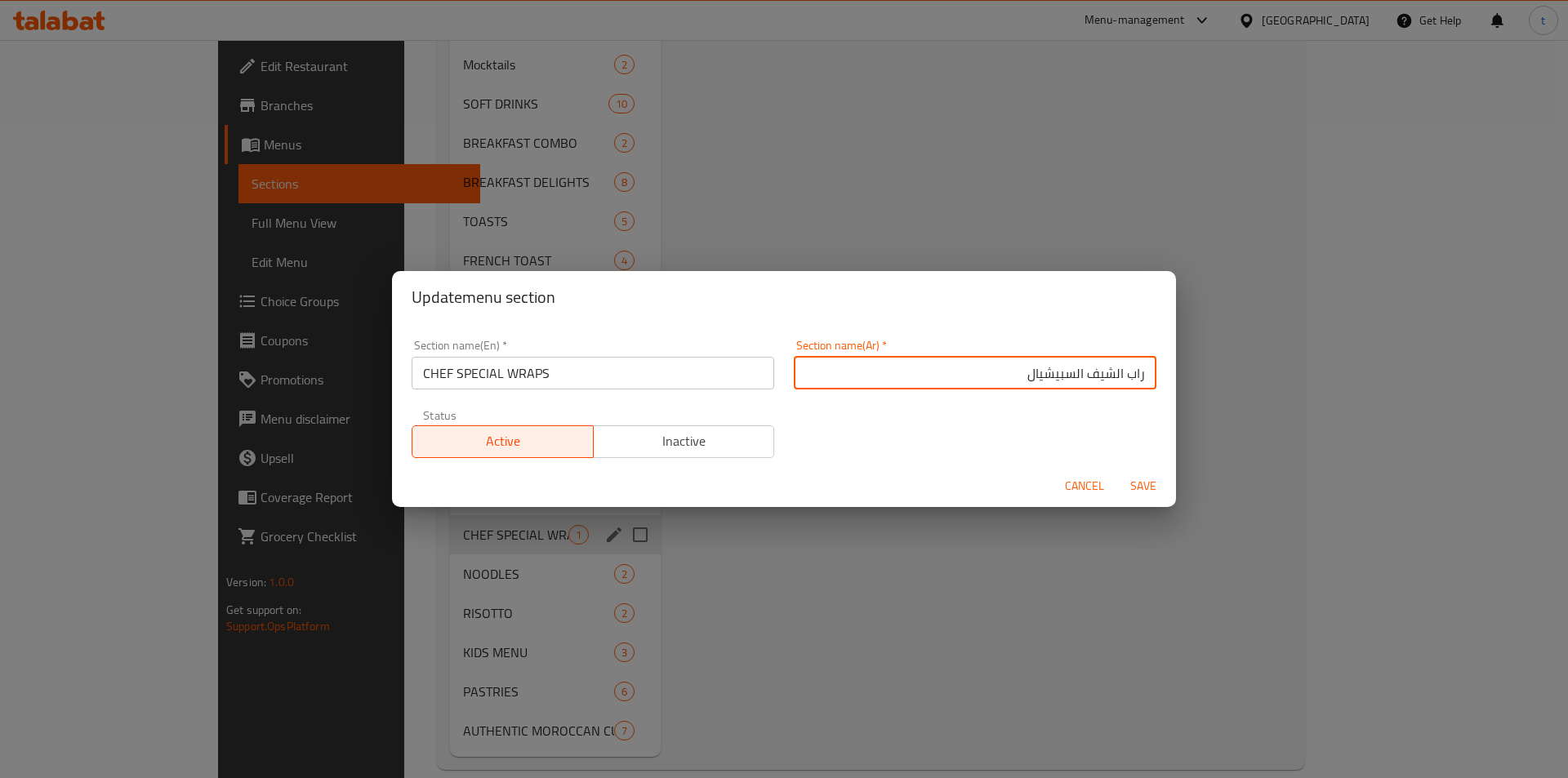
type input "راب الشيف السبيشيال"
click at [1117, 471] on button "Save" at bounding box center [1143, 486] width 52 height 30
